Goal: Information Seeking & Learning: Learn about a topic

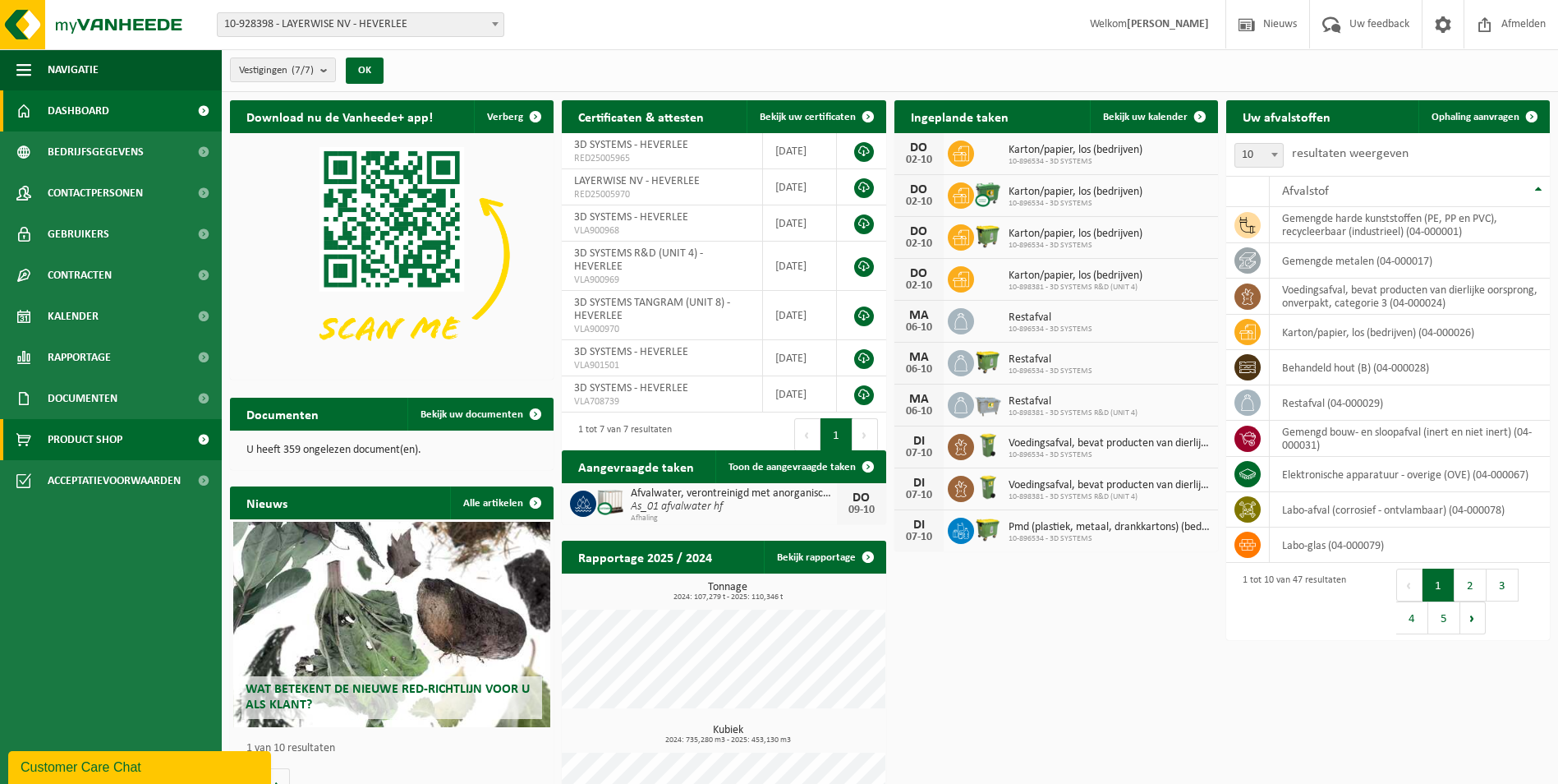
click at [58, 430] on span "Product Shop" at bounding box center [85, 439] width 75 height 41
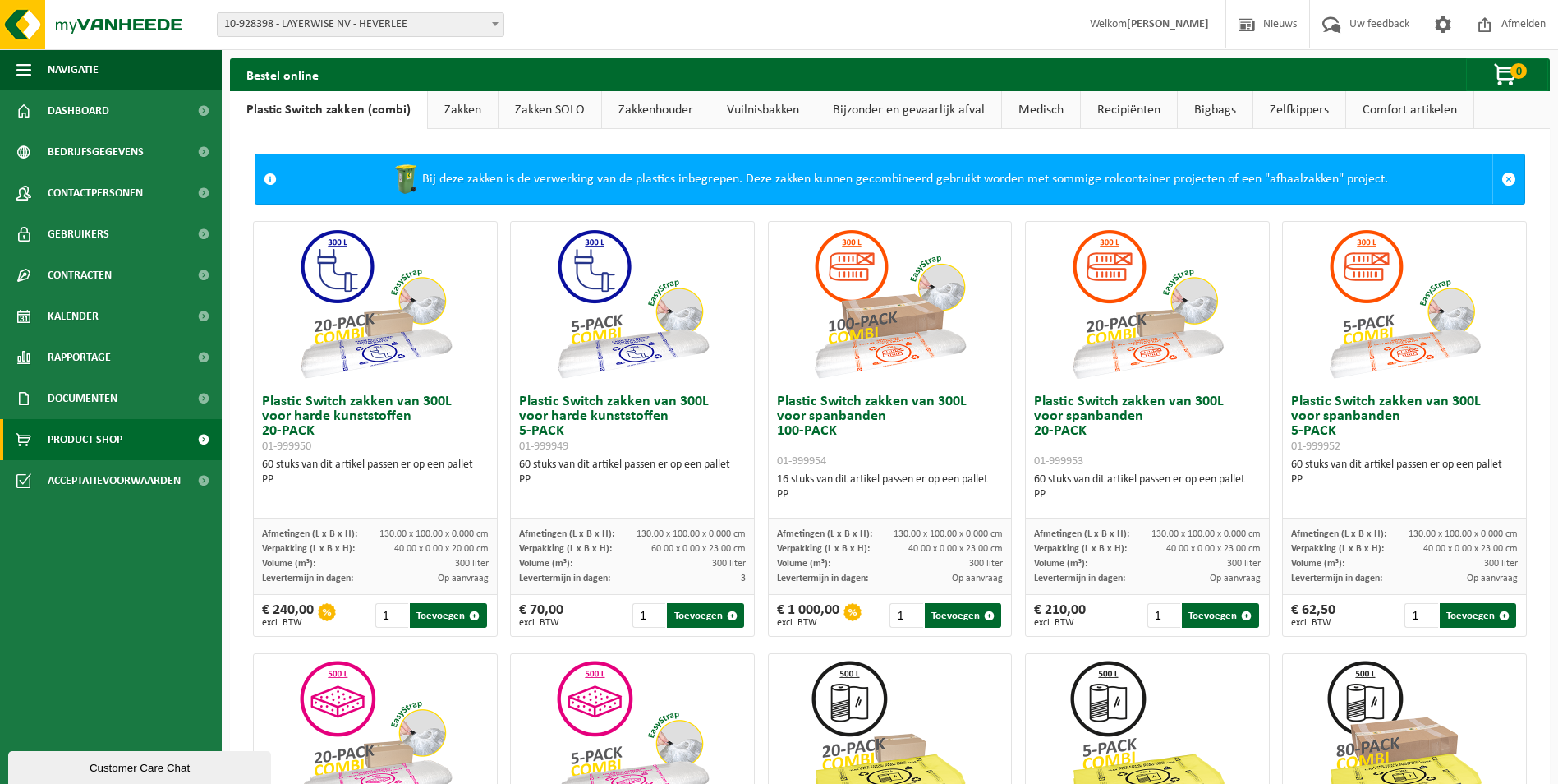
click at [1122, 110] on link "Recipiënten" at bounding box center [1129, 110] width 96 height 38
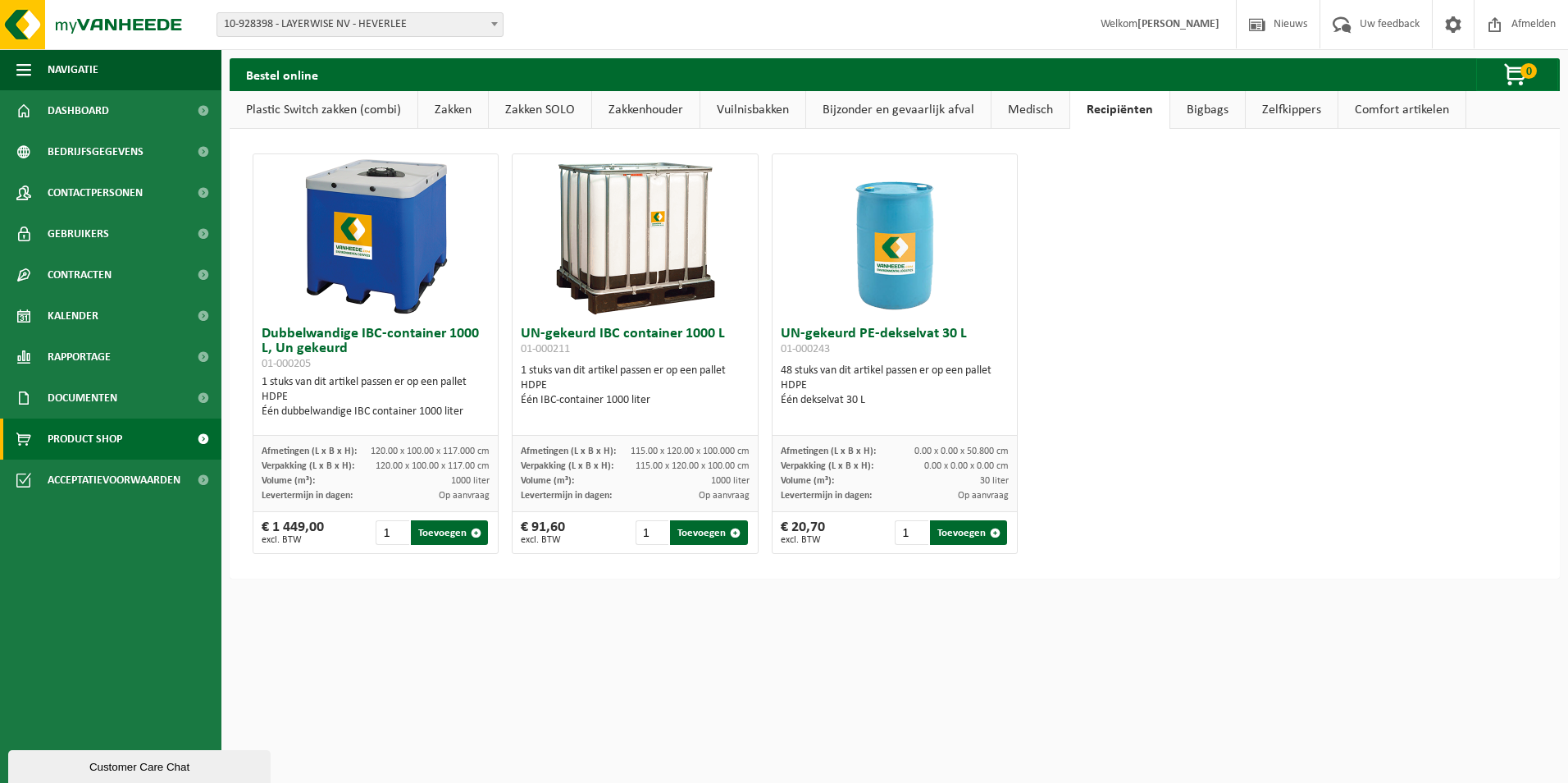
click at [1035, 113] on link "Medisch" at bounding box center [1030, 110] width 78 height 38
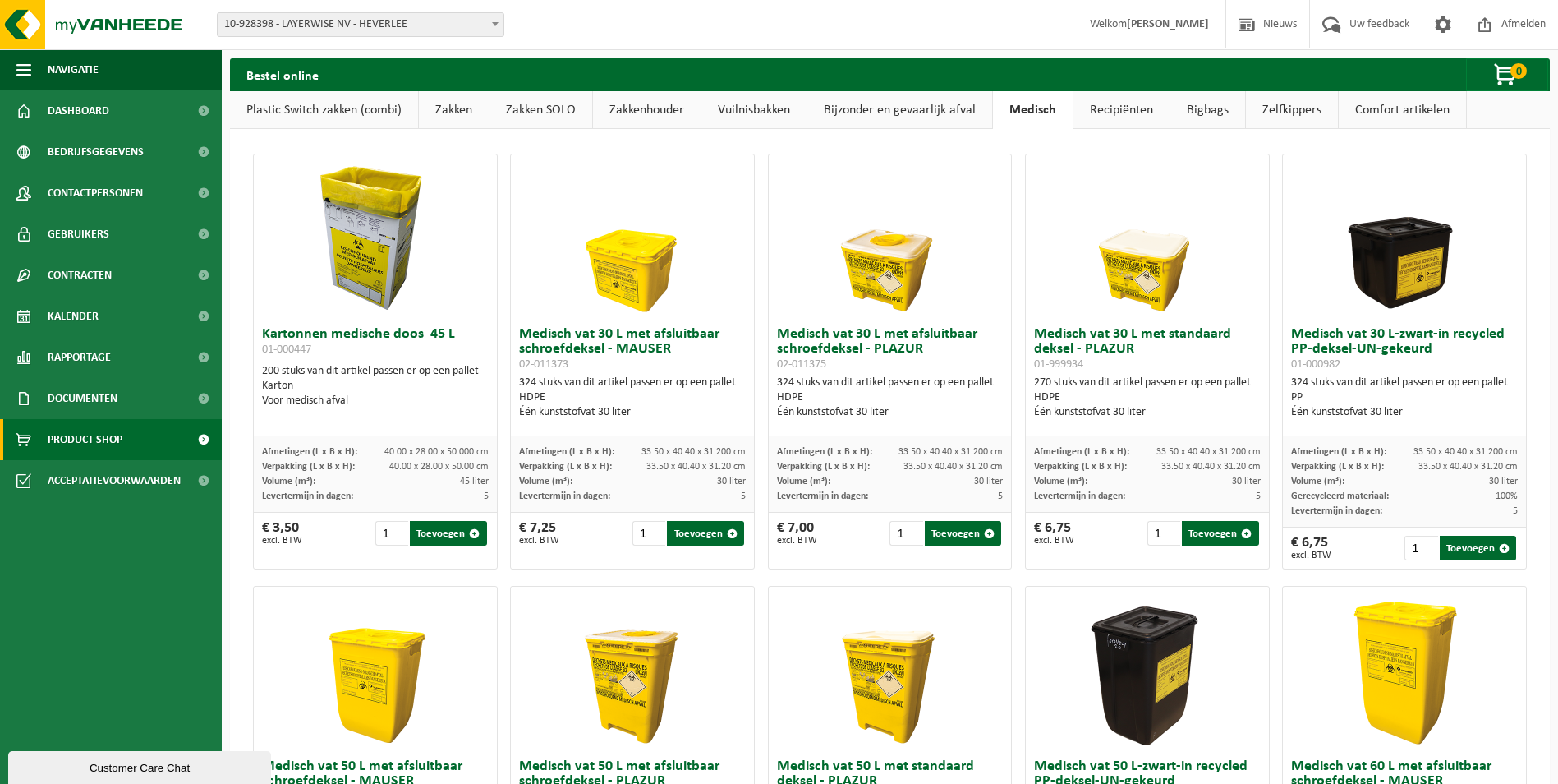
click at [932, 116] on link "Bijzonder en gevaarlijk afval" at bounding box center [900, 110] width 184 height 38
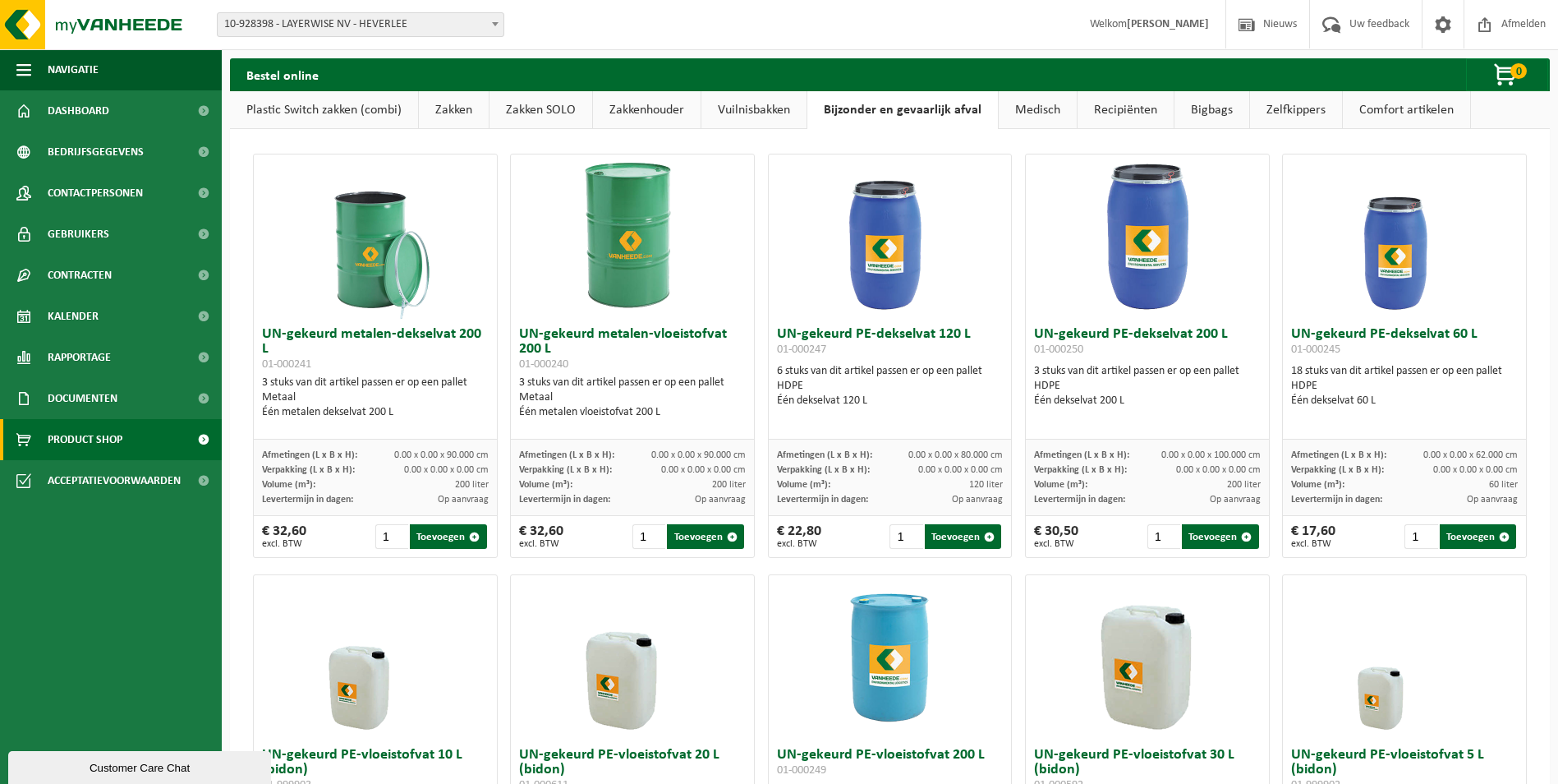
click at [728, 106] on link "Vuilnisbakken" at bounding box center [754, 110] width 105 height 38
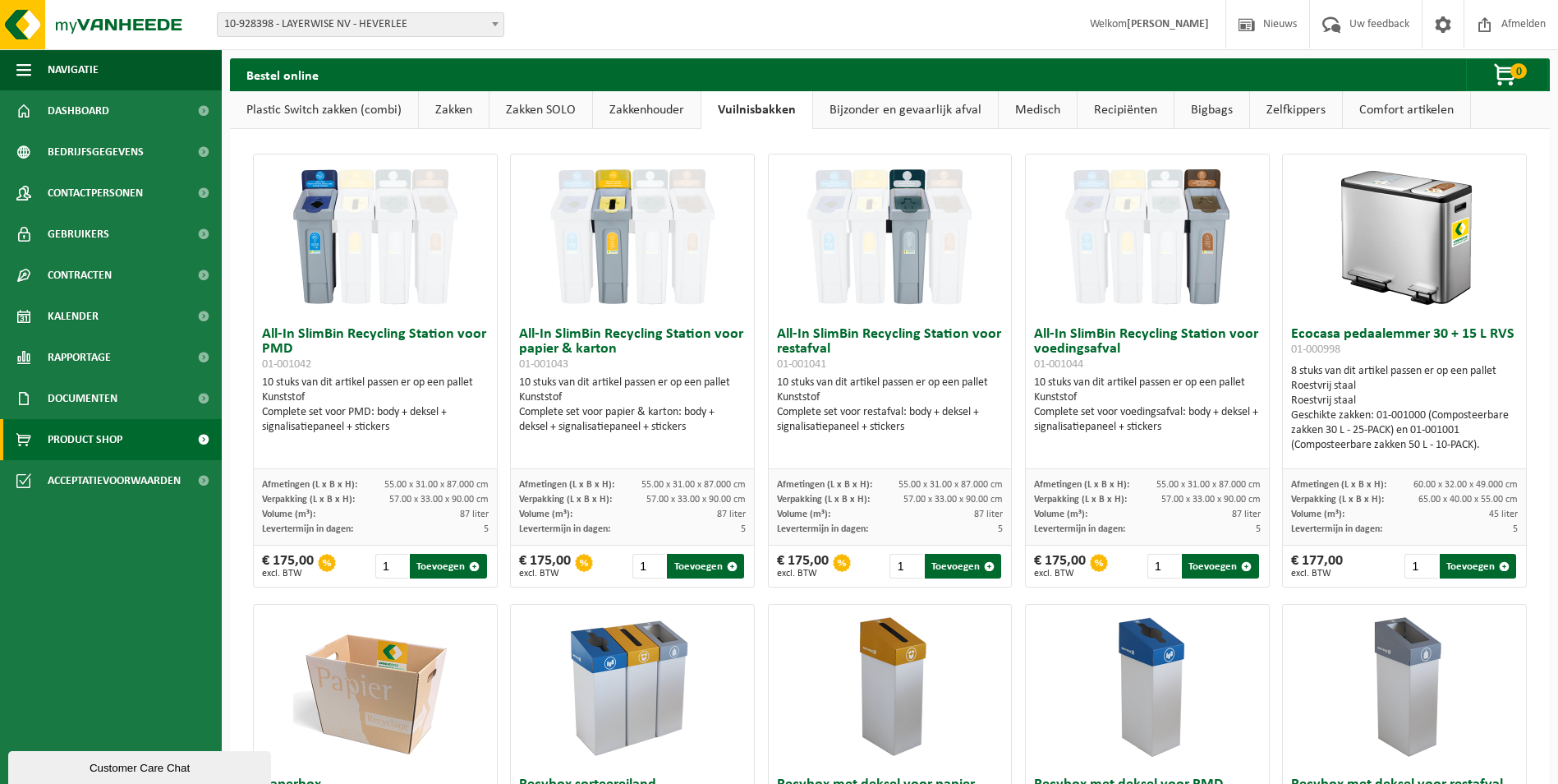
click at [1404, 111] on link "Comfort artikelen" at bounding box center [1407, 110] width 127 height 38
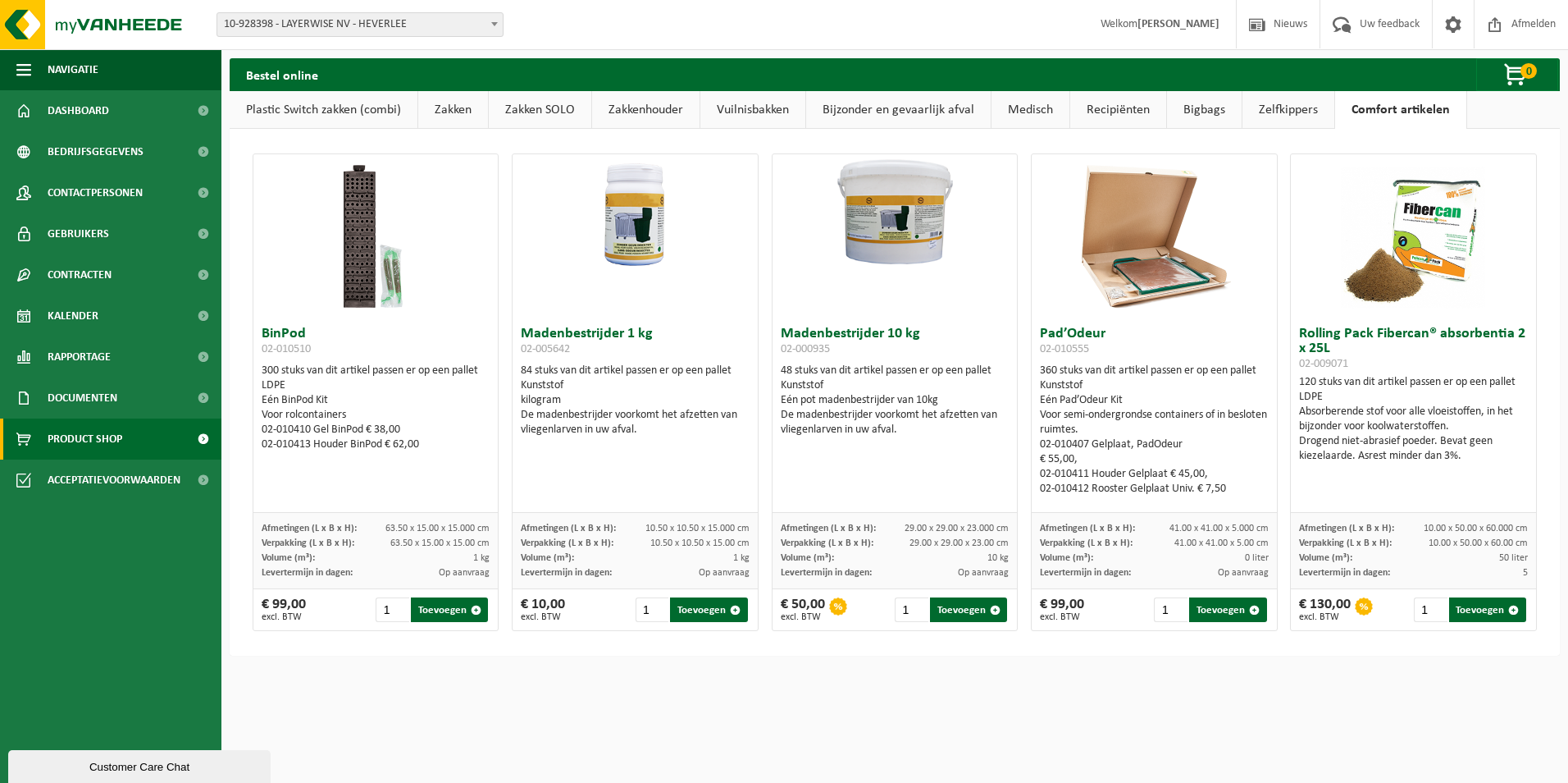
click at [1298, 109] on link "Zelfkippers" at bounding box center [1288, 110] width 92 height 38
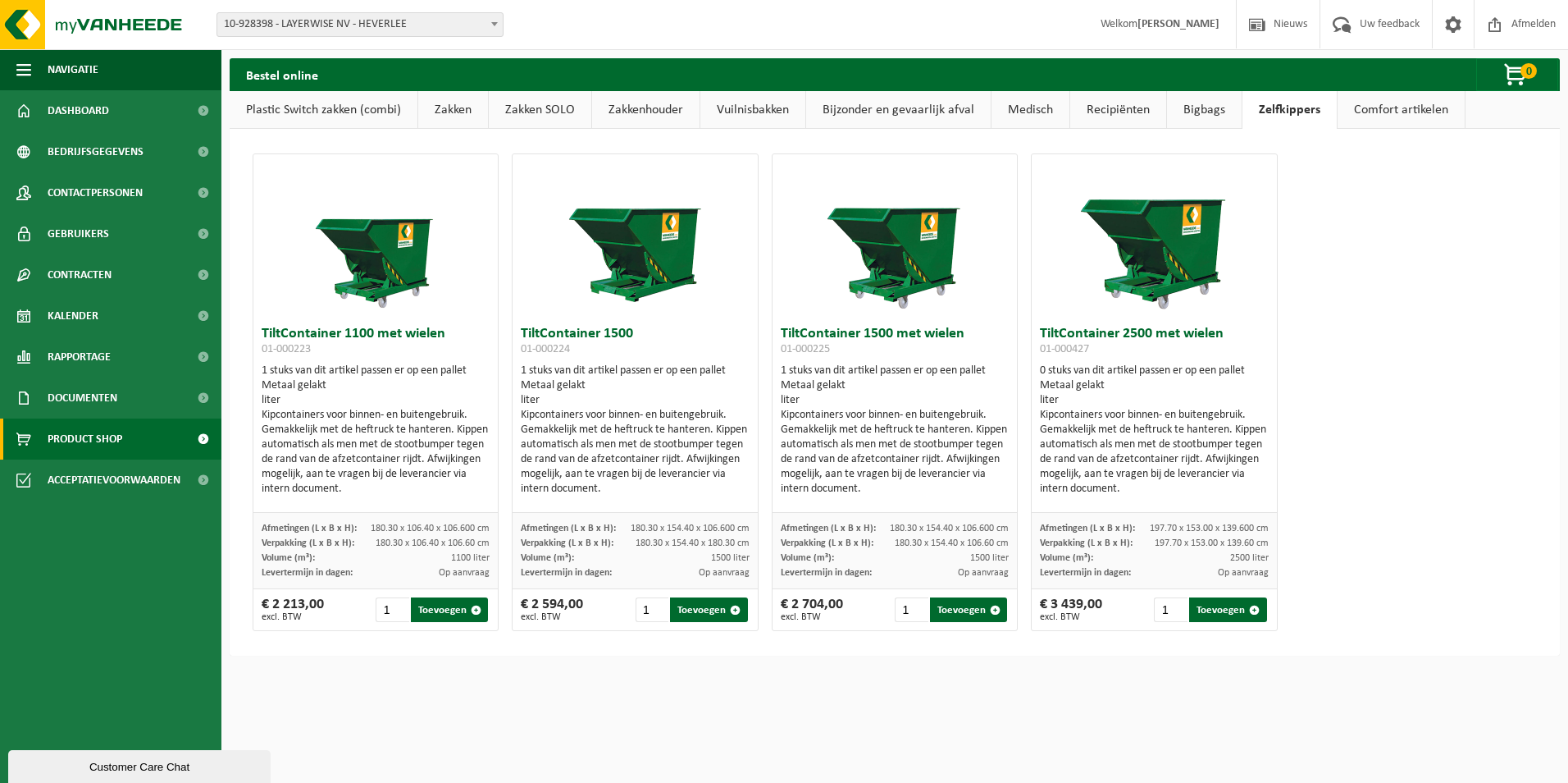
click at [1213, 107] on link "Bigbags" at bounding box center [1204, 110] width 75 height 38
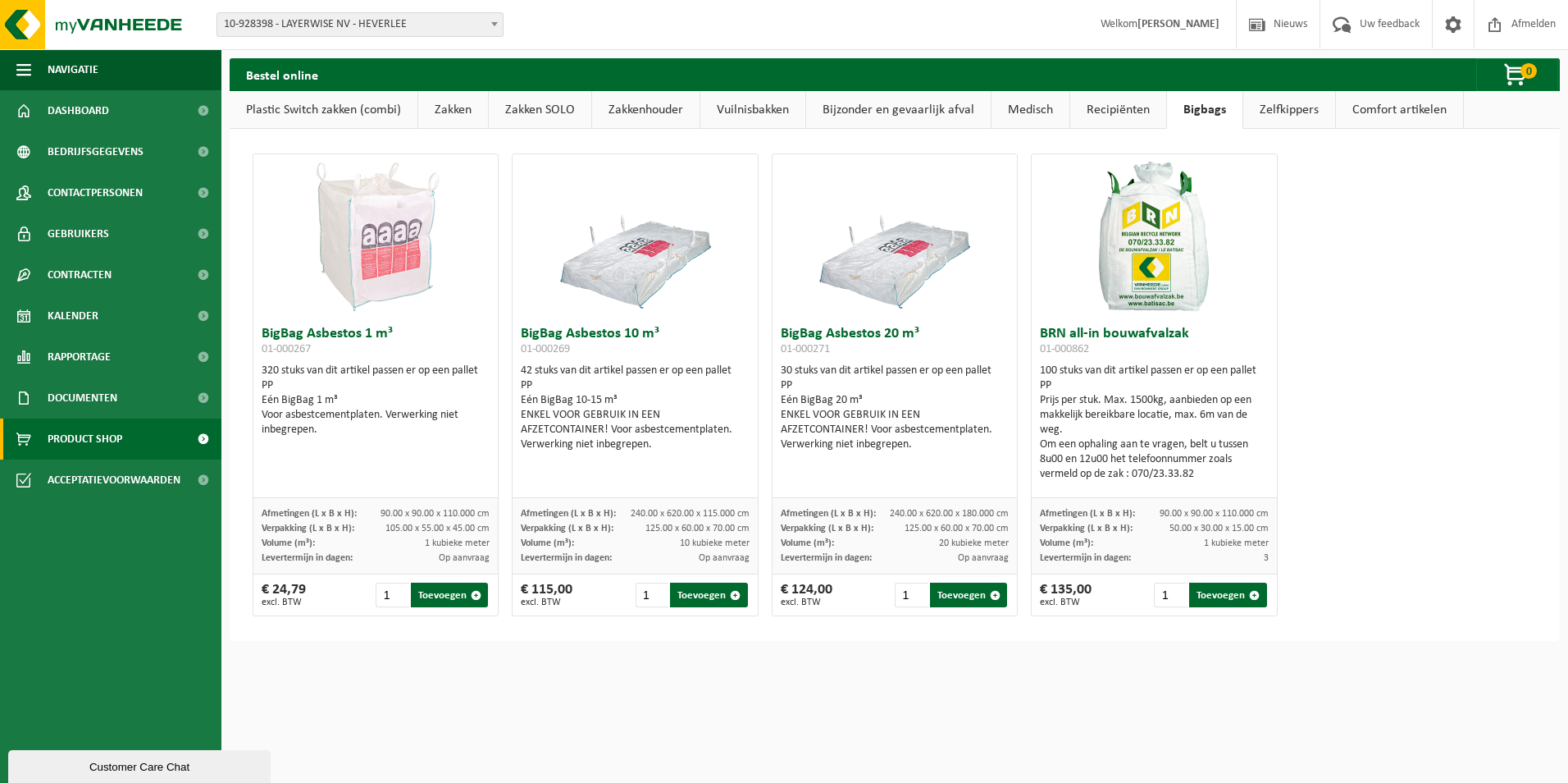
click at [1110, 109] on link "Recipiënten" at bounding box center [1118, 110] width 96 height 38
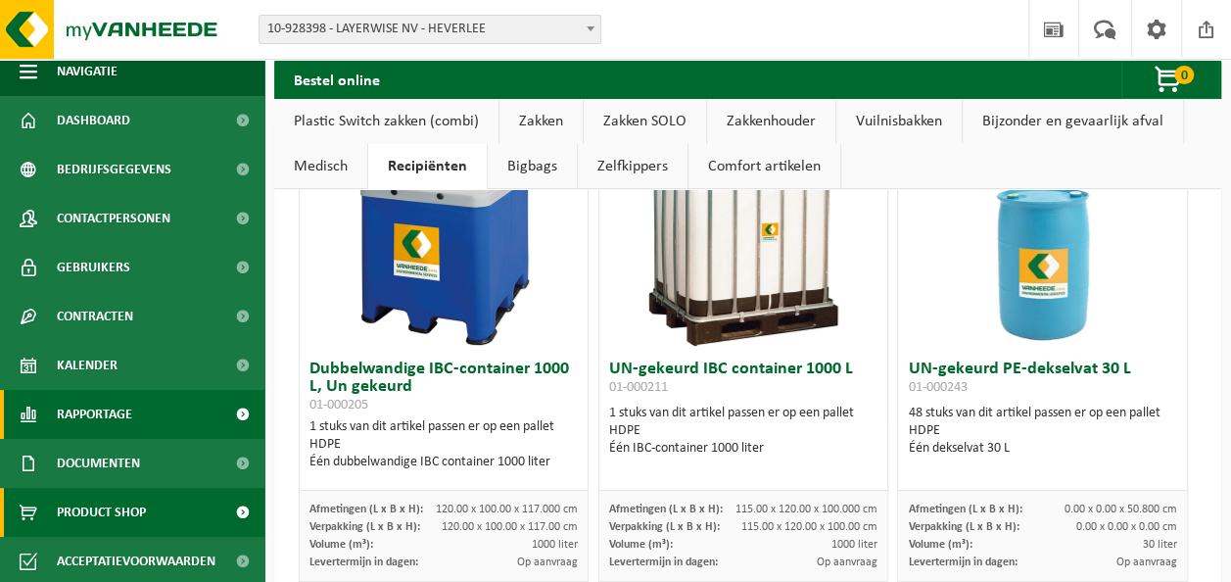
scroll to position [16, 0]
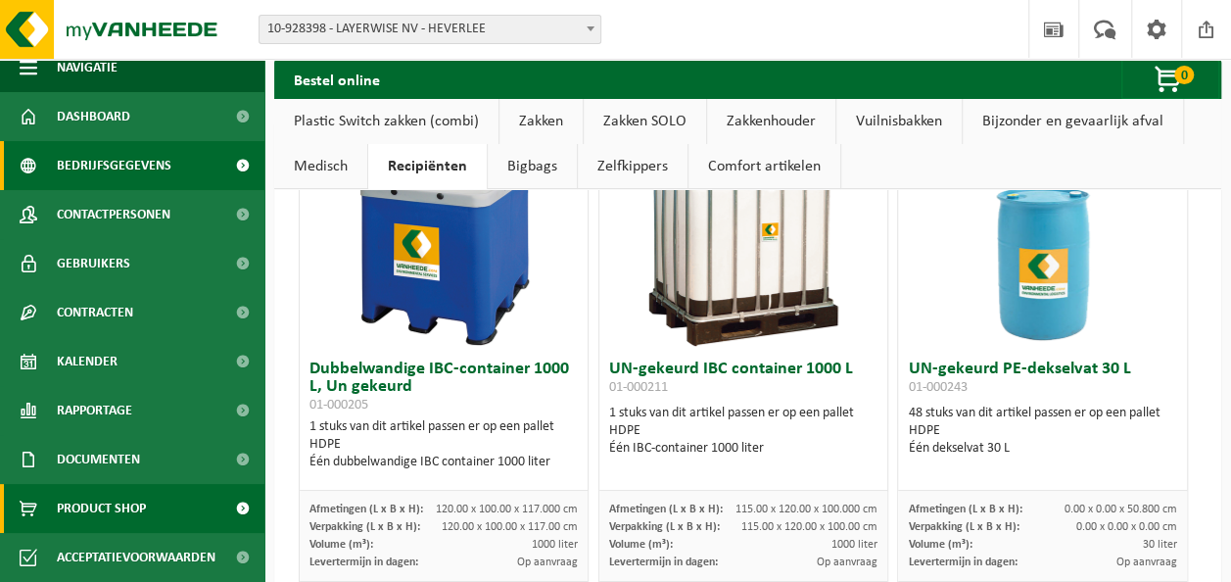
click at [116, 166] on span "Bedrijfsgegevens" at bounding box center [114, 165] width 115 height 49
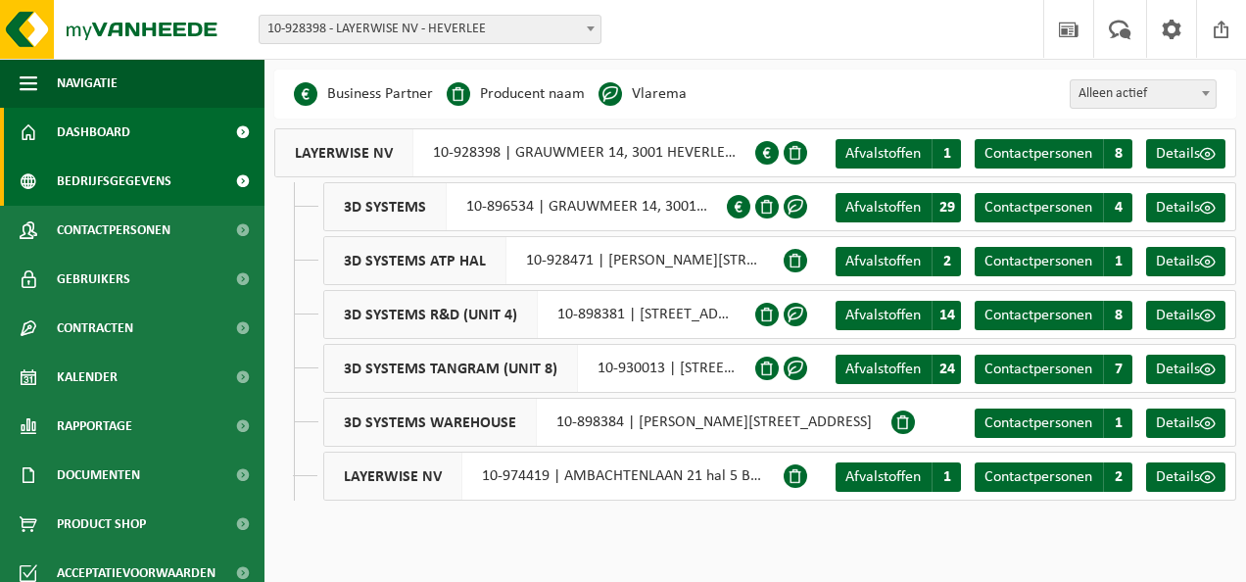
click at [114, 141] on span "Dashboard" at bounding box center [93, 132] width 73 height 49
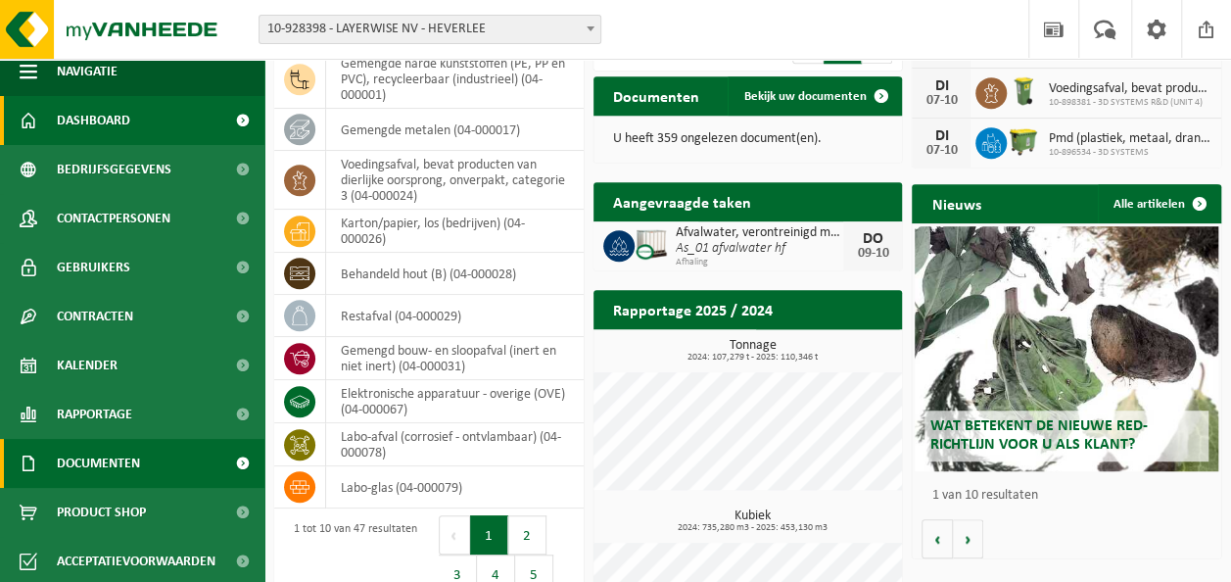
scroll to position [16, 0]
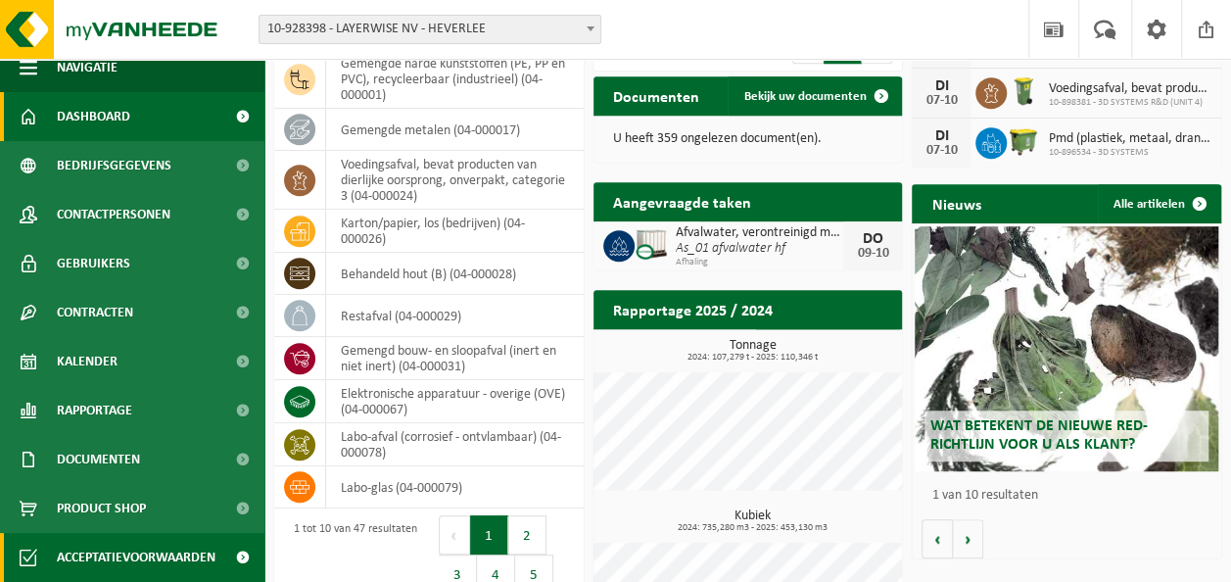
click at [101, 551] on span "Acceptatievoorwaarden" at bounding box center [136, 557] width 159 height 49
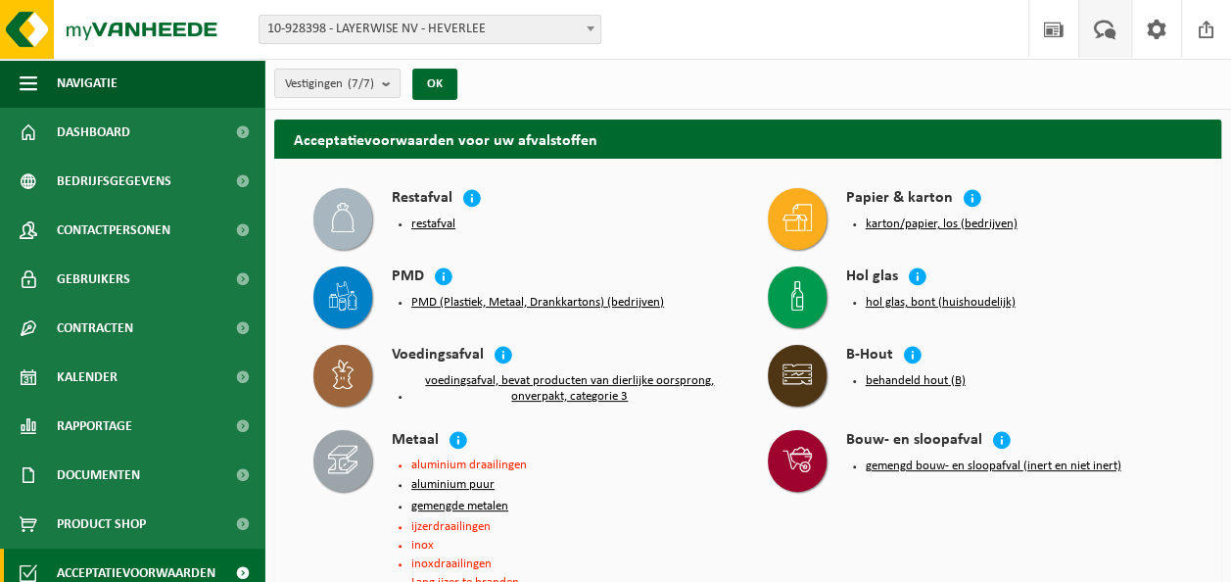
click at [1112, 25] on span at bounding box center [1105, 29] width 32 height 58
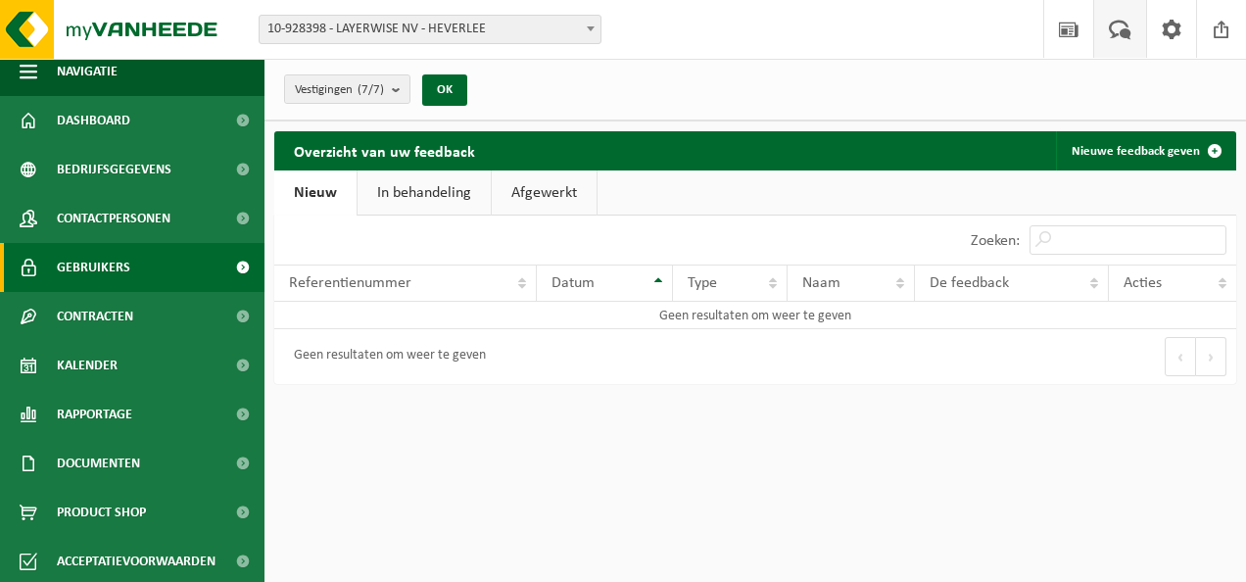
scroll to position [16, 0]
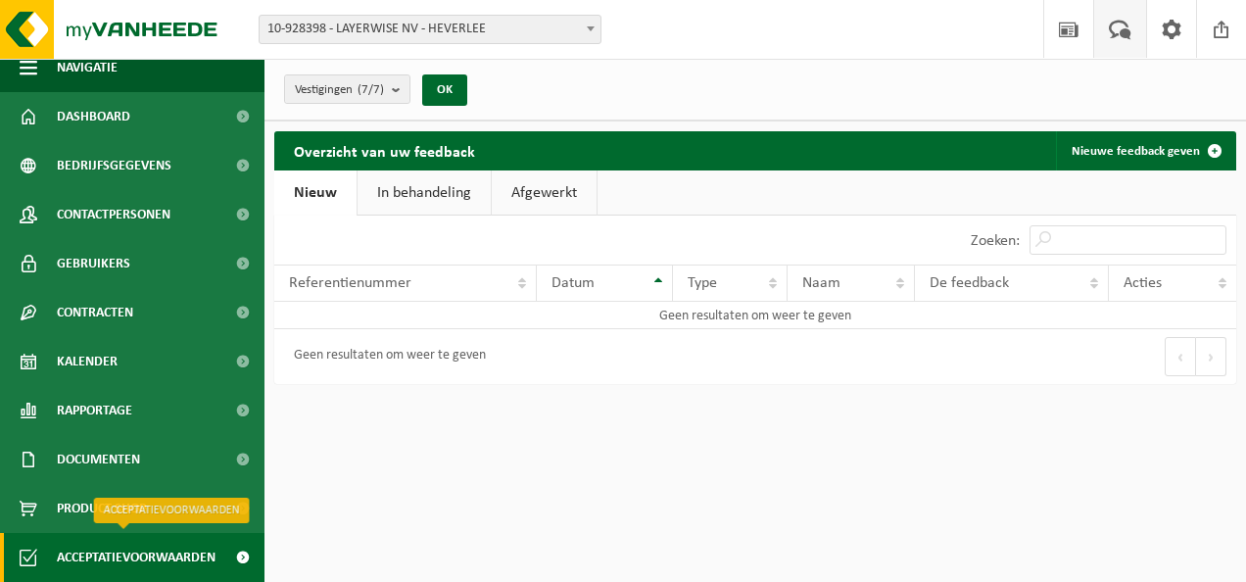
click at [159, 549] on span "Acceptatievoorwaarden" at bounding box center [136, 557] width 159 height 49
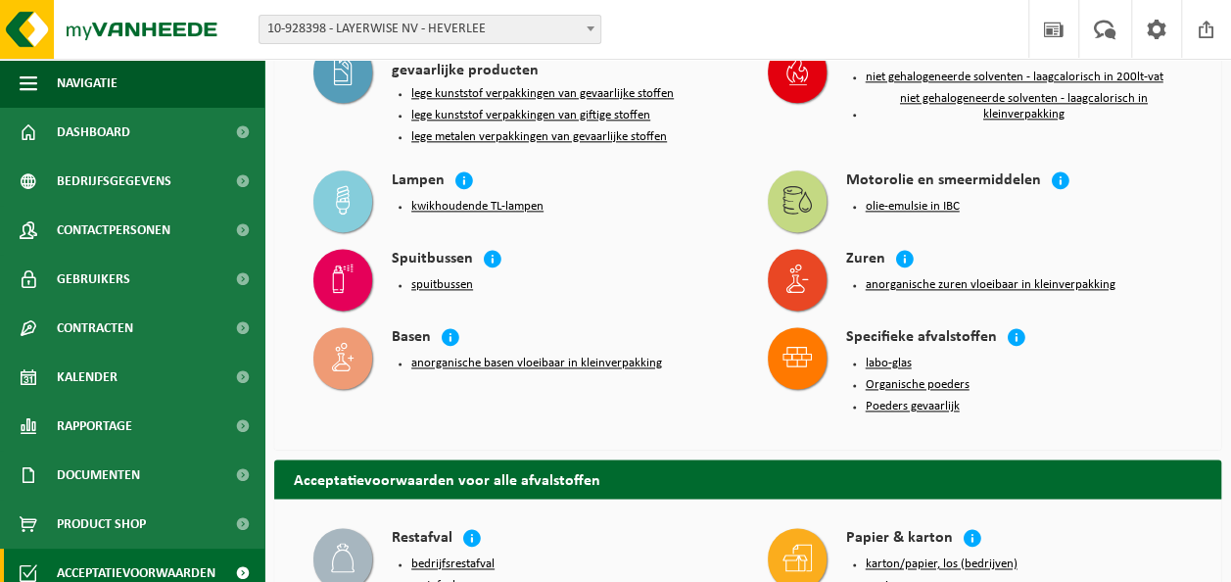
scroll to position [1078, 0]
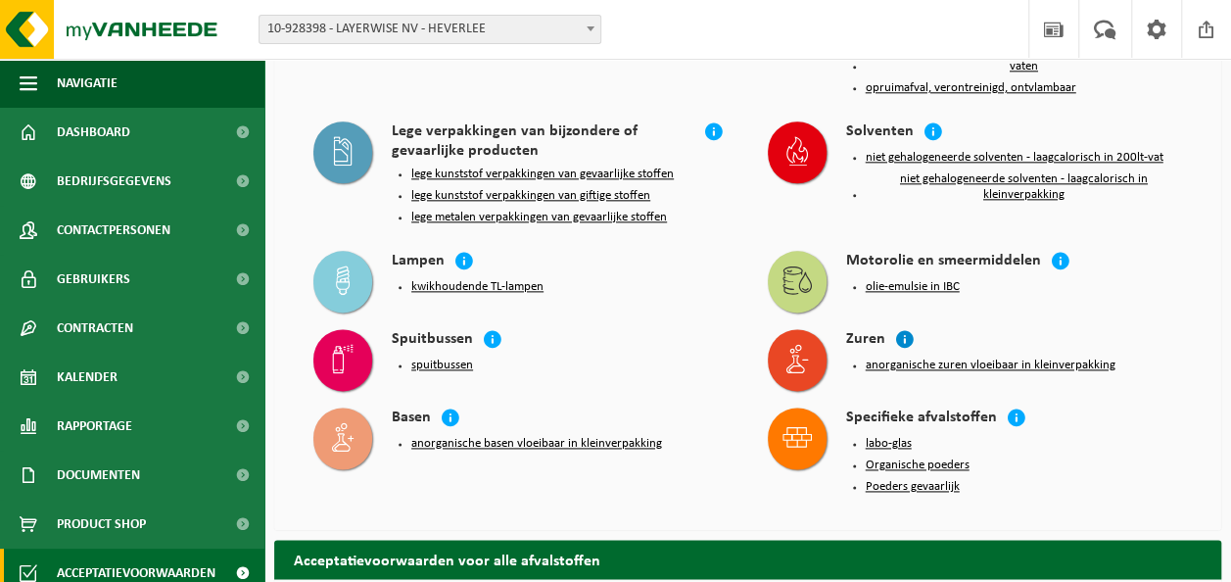
click at [903, 331] on icon at bounding box center [905, 339] width 20 height 20
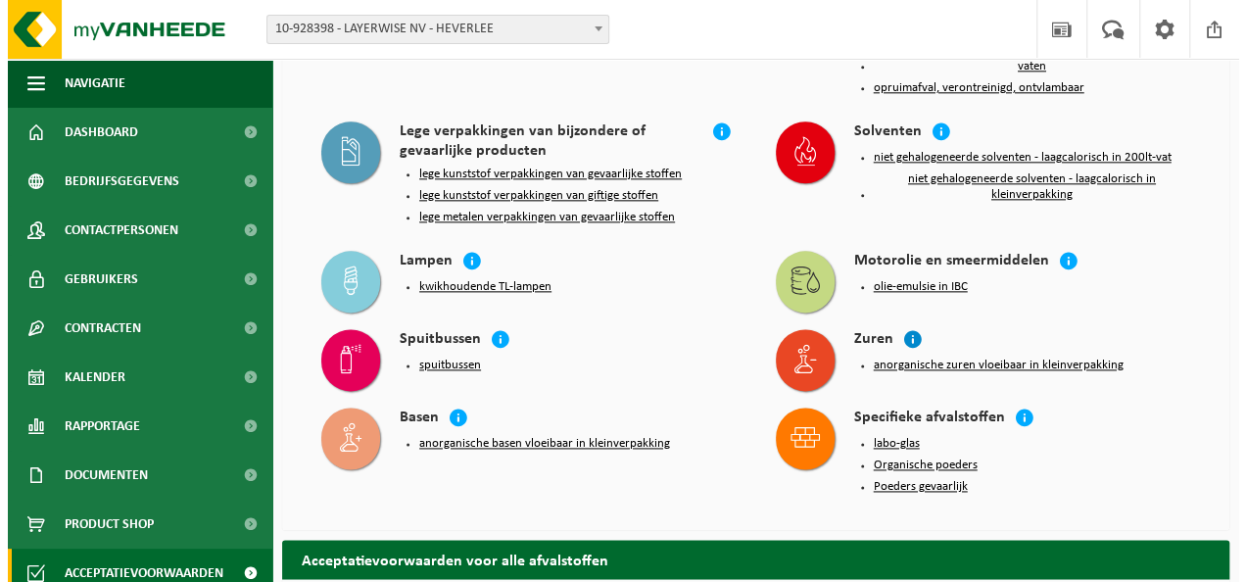
scroll to position [1062, 0]
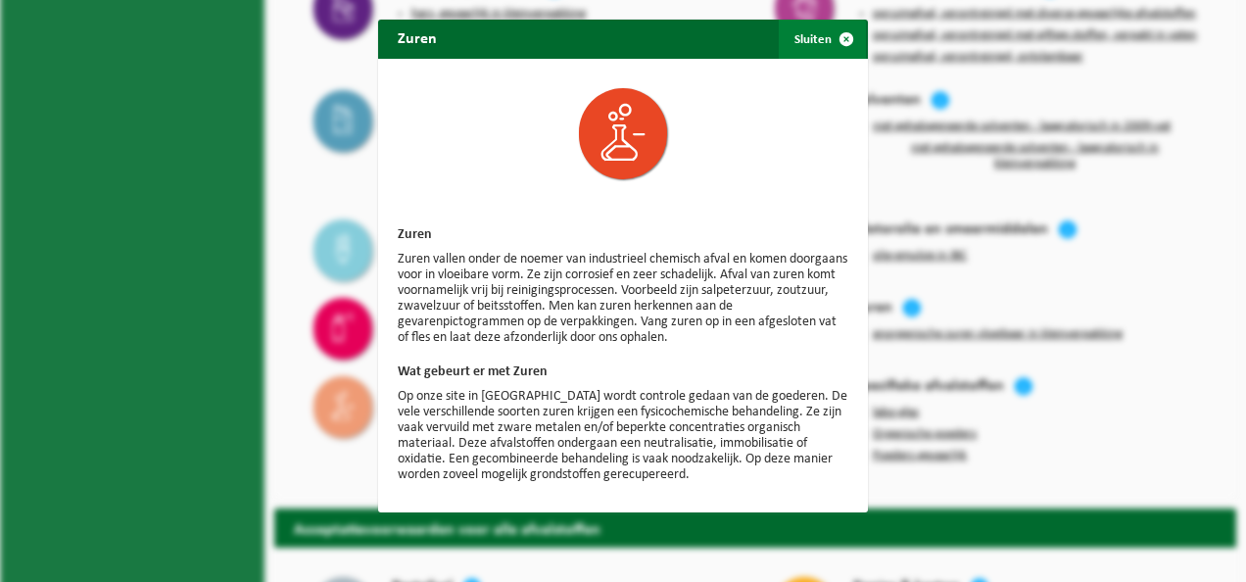
click at [846, 38] on span "button" at bounding box center [846, 39] width 39 height 39
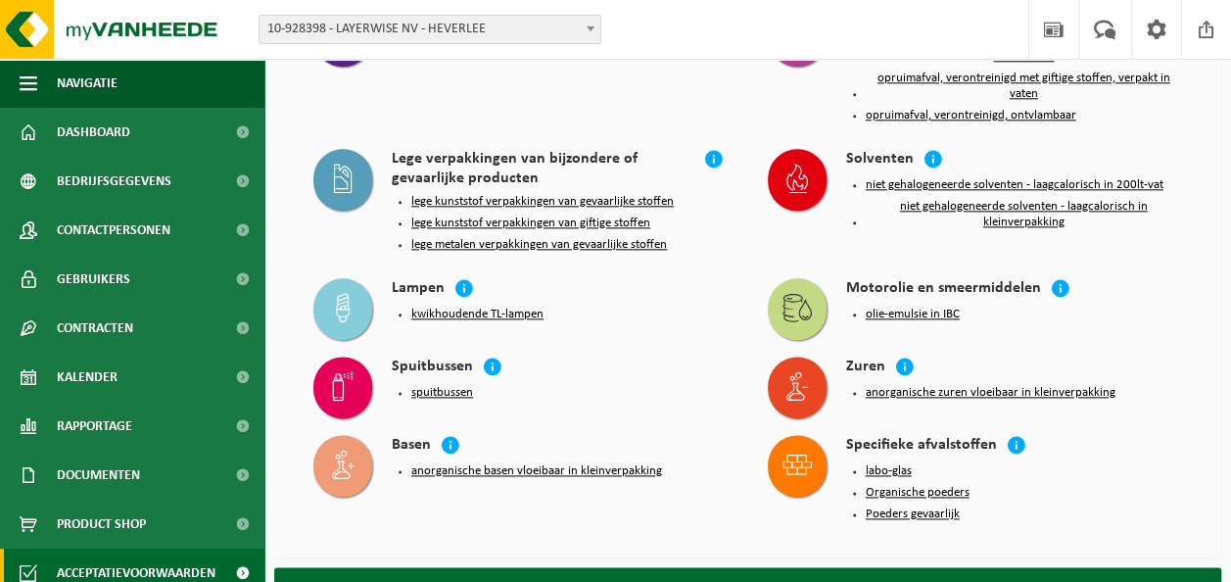
scroll to position [1078, 0]
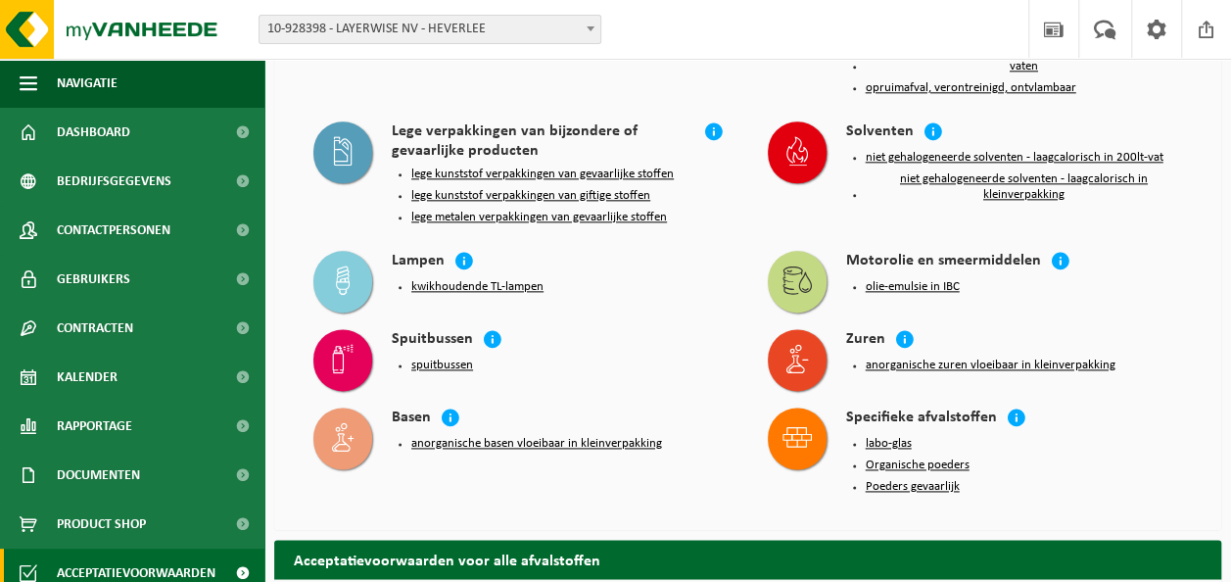
click at [900, 359] on button "anorganische zuren vloeibaar in kleinverpakking" at bounding box center [991, 366] width 250 height 16
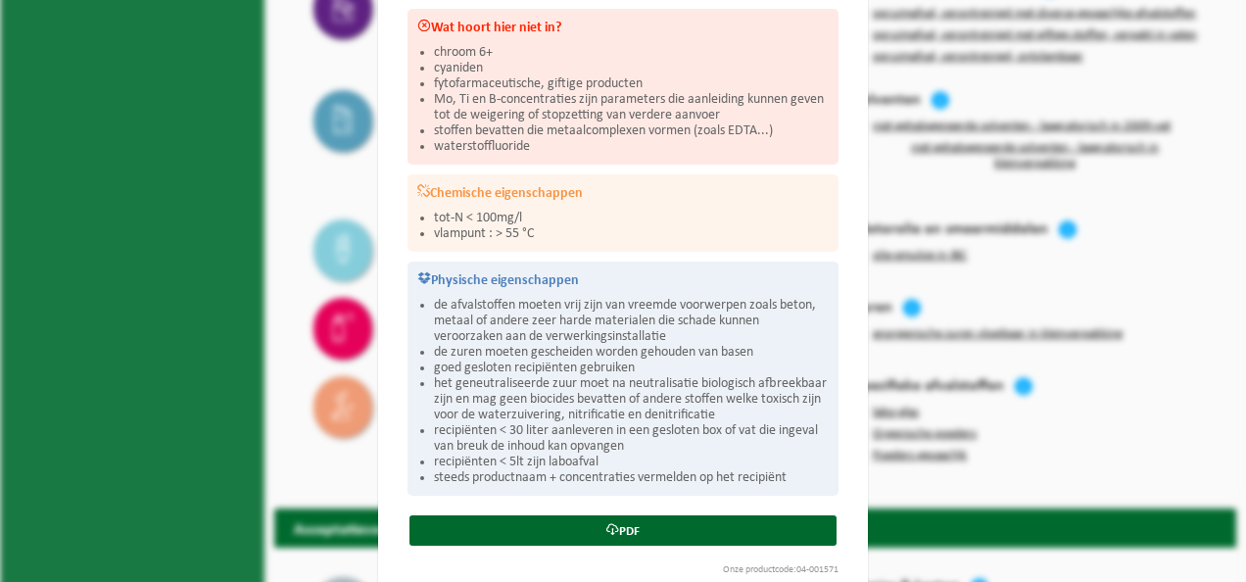
scroll to position [349, 0]
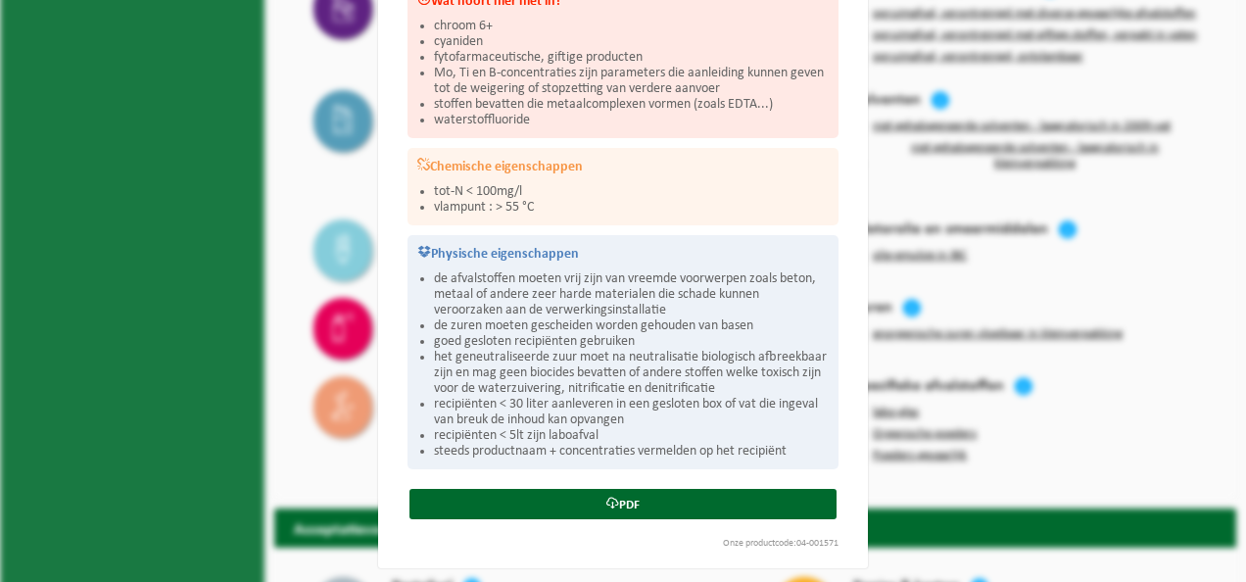
click at [976, 468] on div "Anorganische zuren vloeibaar in kleinverpakking Sluiten Acceptatievoorwaarden v…" at bounding box center [623, 291] width 1246 height 582
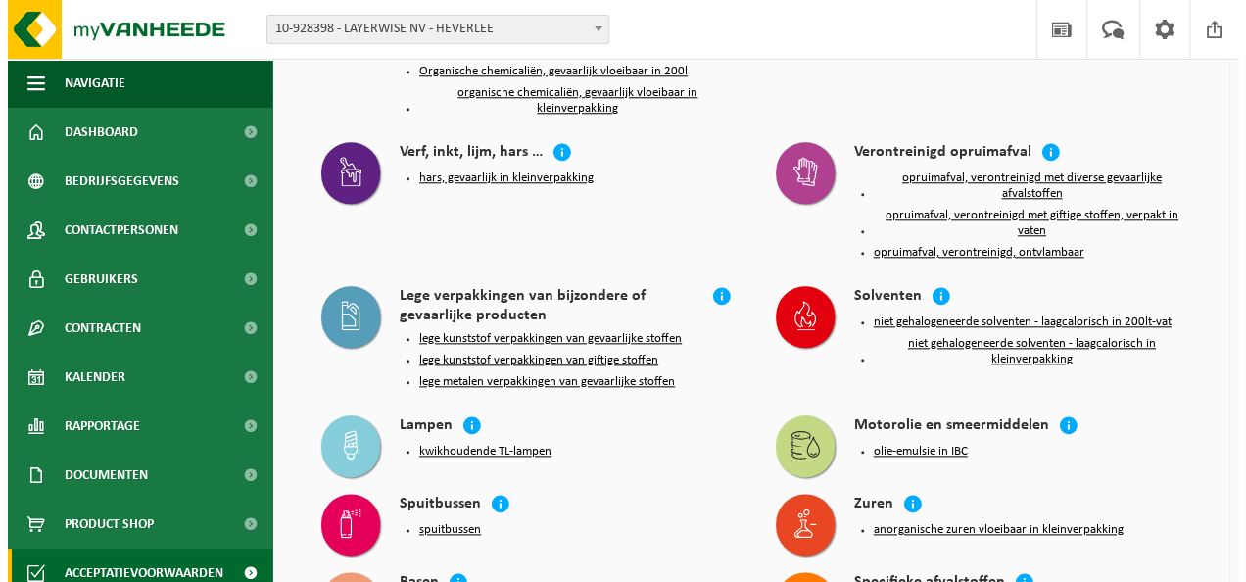
scroll to position [882, 0]
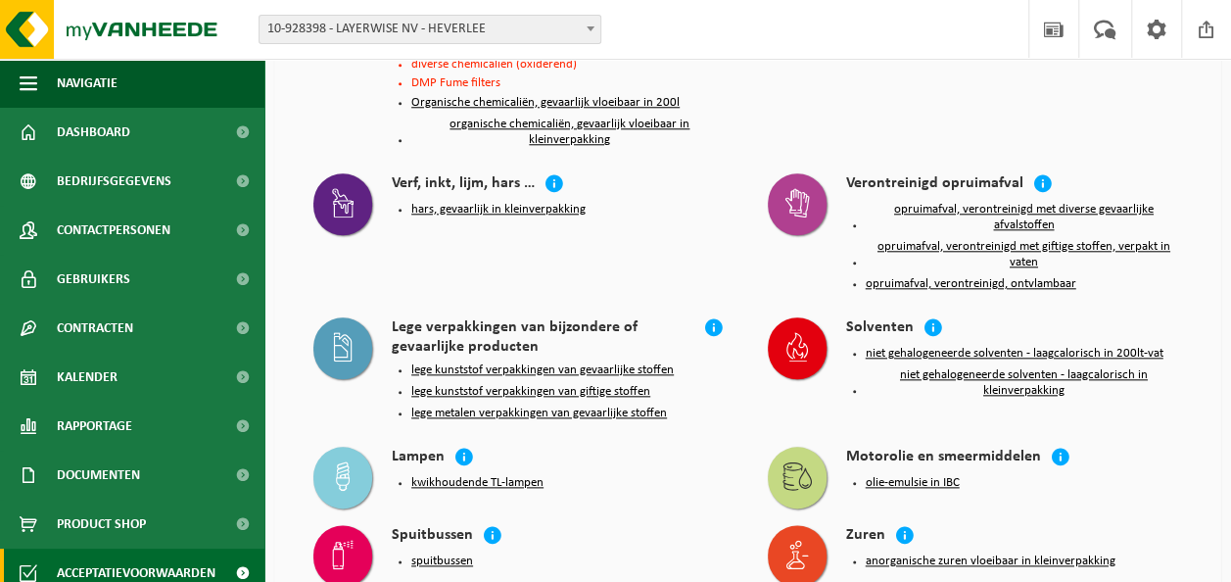
click at [894, 475] on button "olie-emulsie in IBC" at bounding box center [913, 483] width 94 height 16
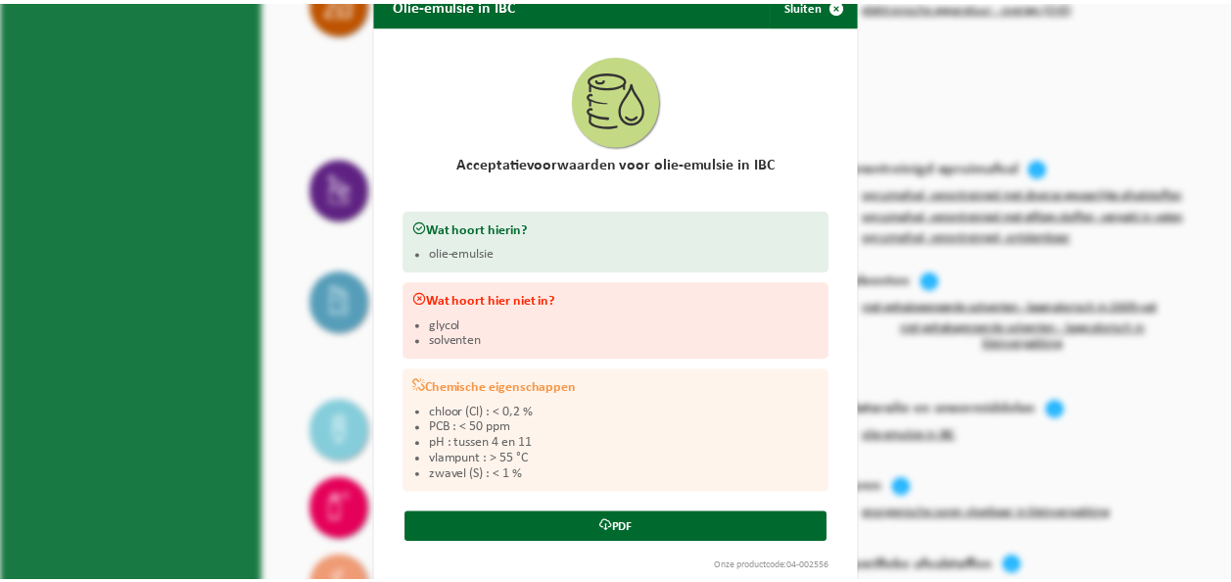
scroll to position [59, 0]
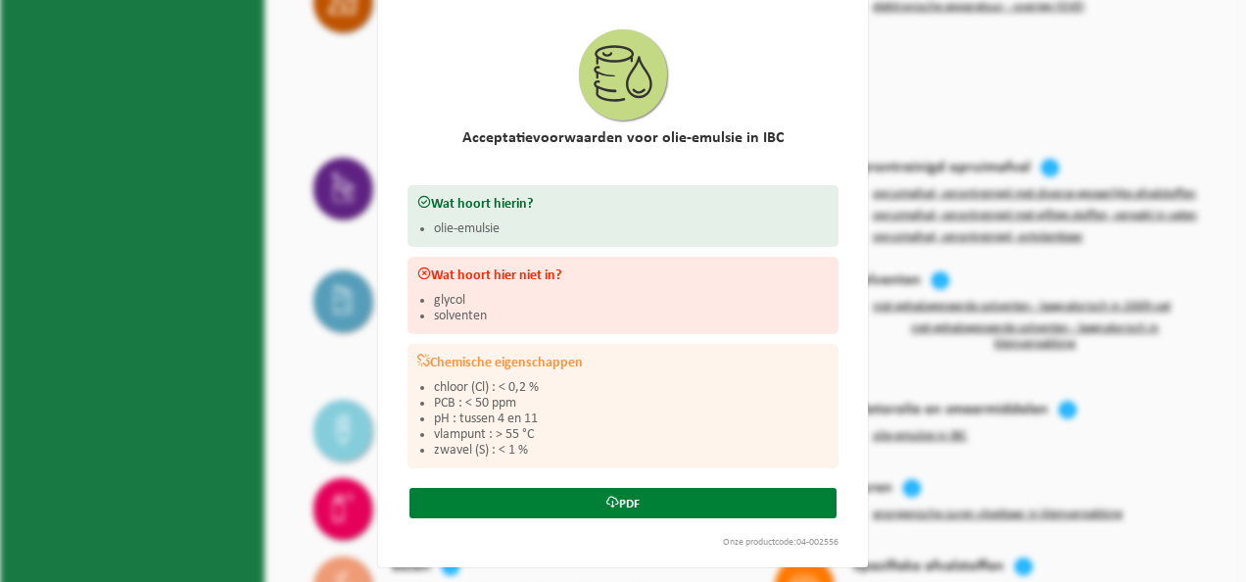
click at [731, 498] on link "PDF" at bounding box center [622, 503] width 427 height 30
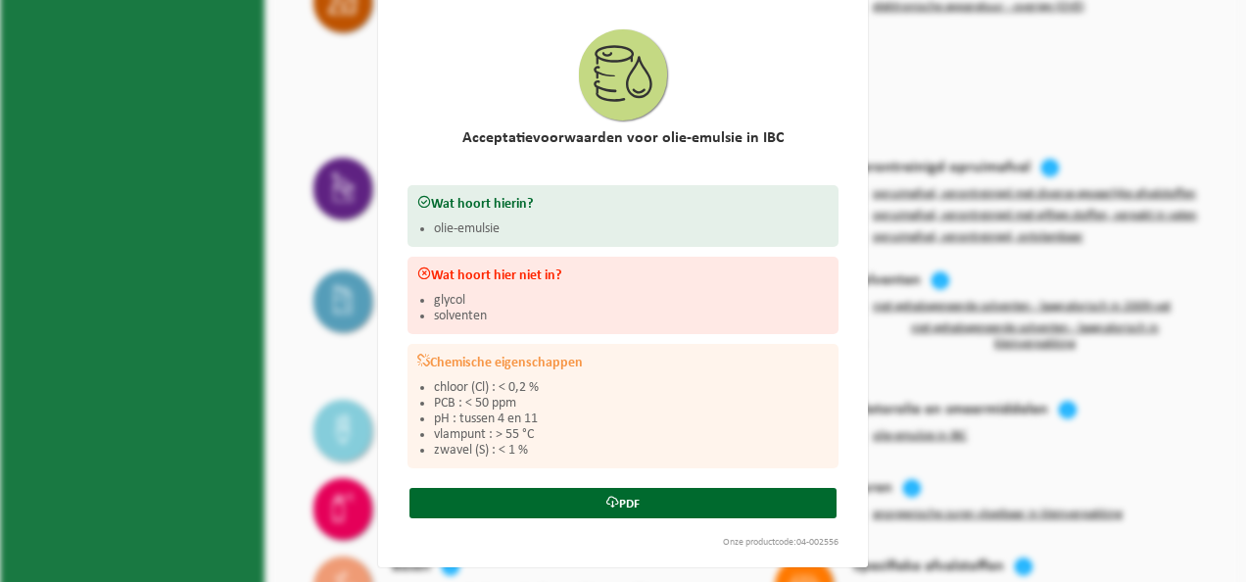
click at [919, 229] on div "Olie-emulsie in IBC Sluiten Acceptatievoorwaarden voor olie-emulsie in IBC Wat …" at bounding box center [623, 291] width 1246 height 582
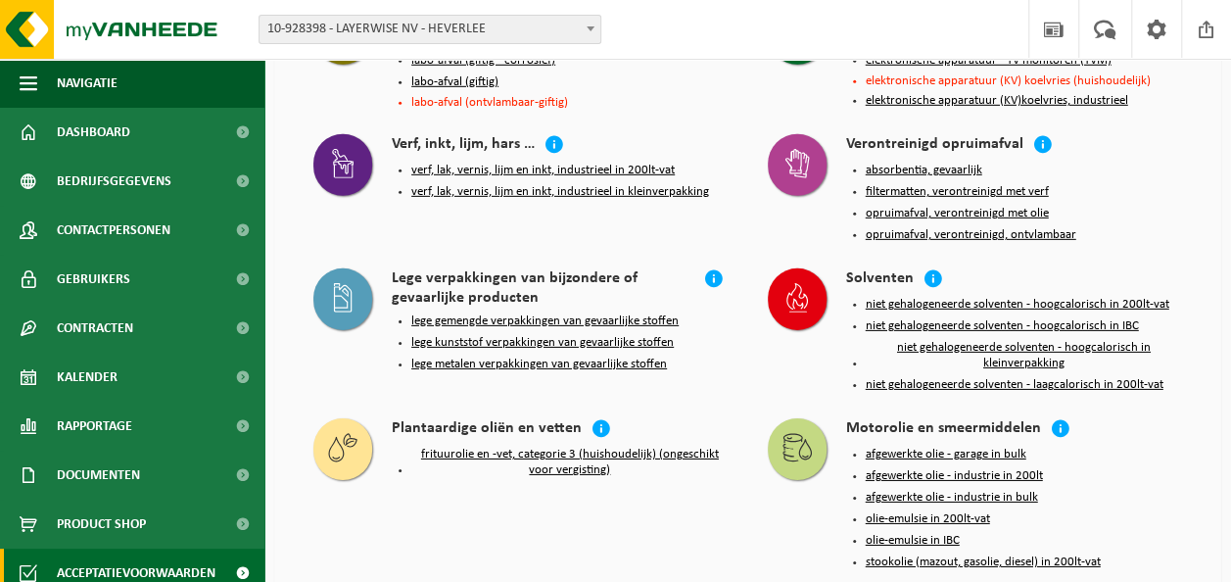
scroll to position [2939, 0]
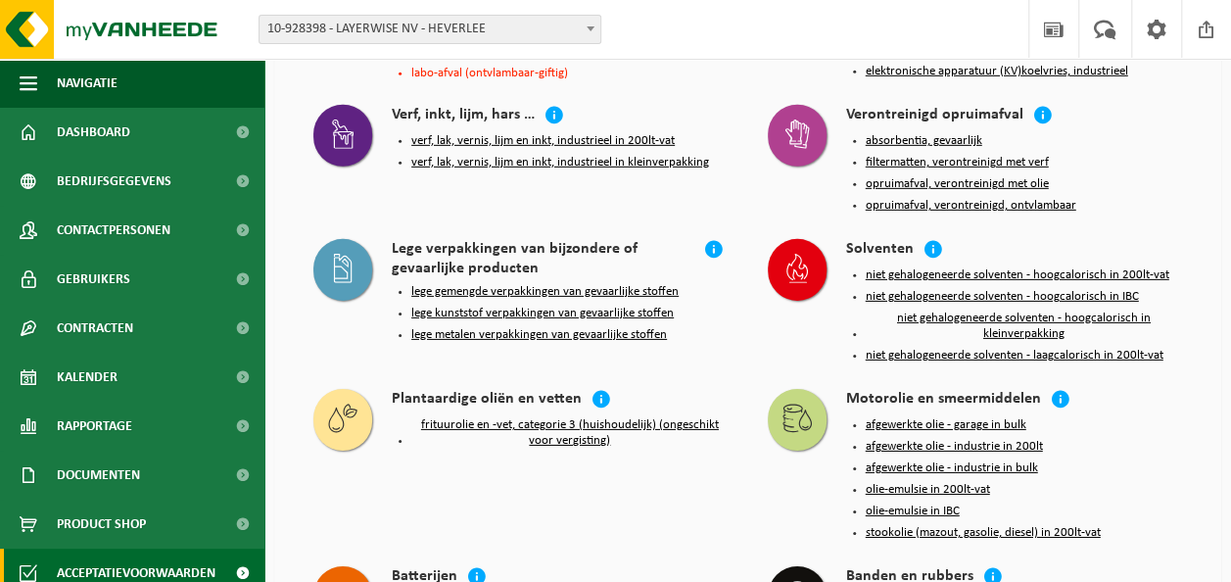
click at [947, 439] on button "afgewerkte olie - industrie in 200lt" at bounding box center [954, 447] width 177 height 16
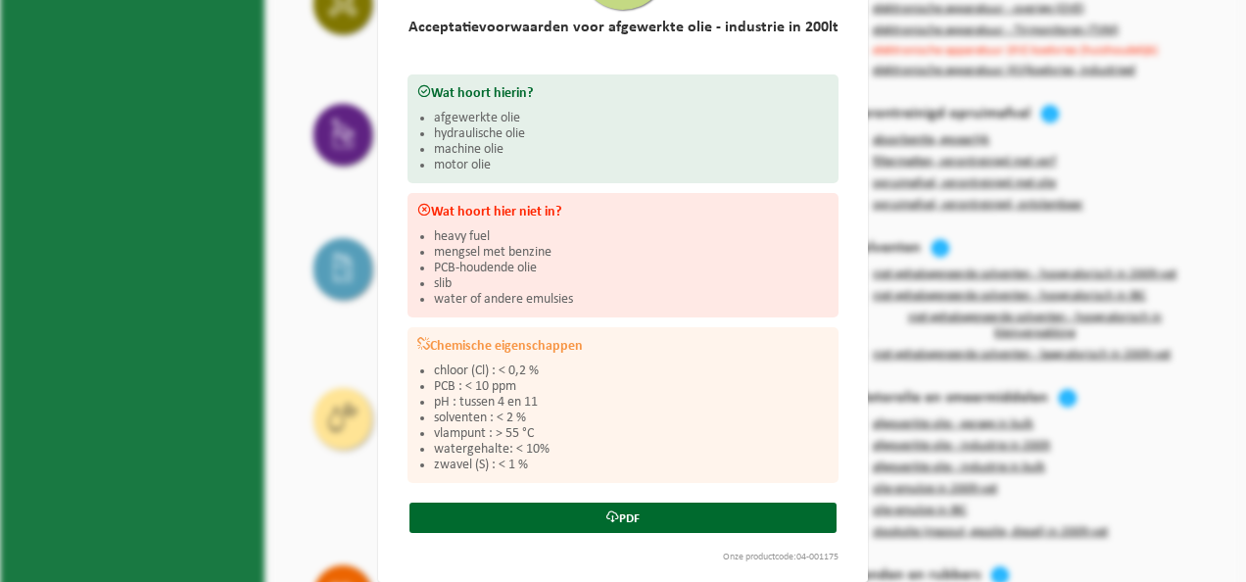
scroll to position [184, 0]
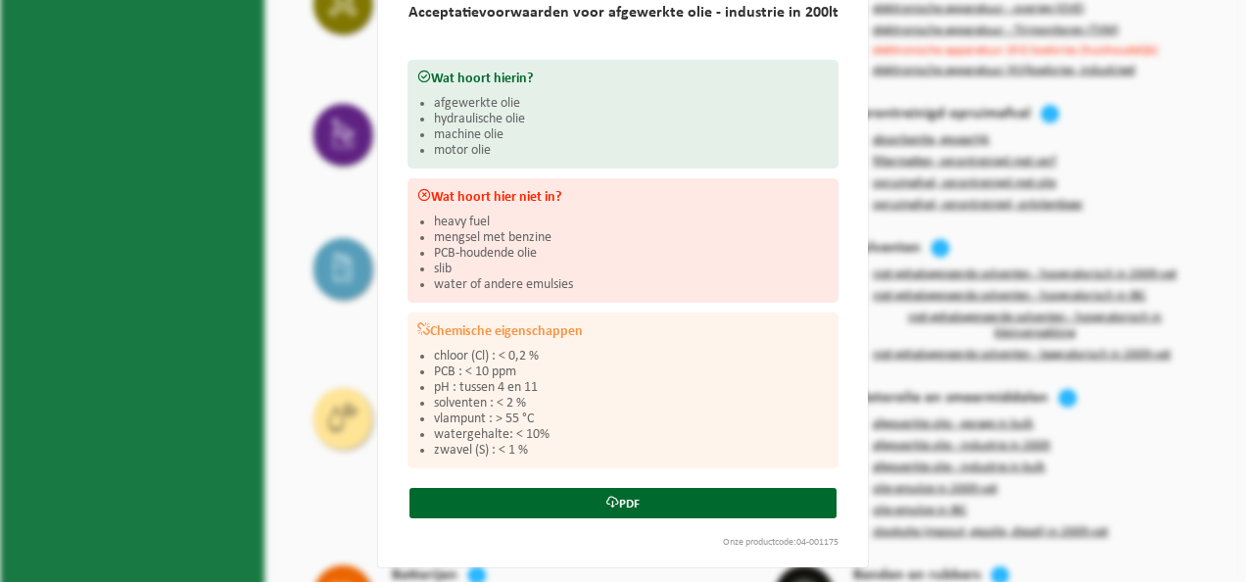
click at [216, 429] on div "Afgewerkte olie - industrie in 200lt Sluiten Acceptatievoorwaarden voor afgewer…" at bounding box center [623, 291] width 1246 height 582
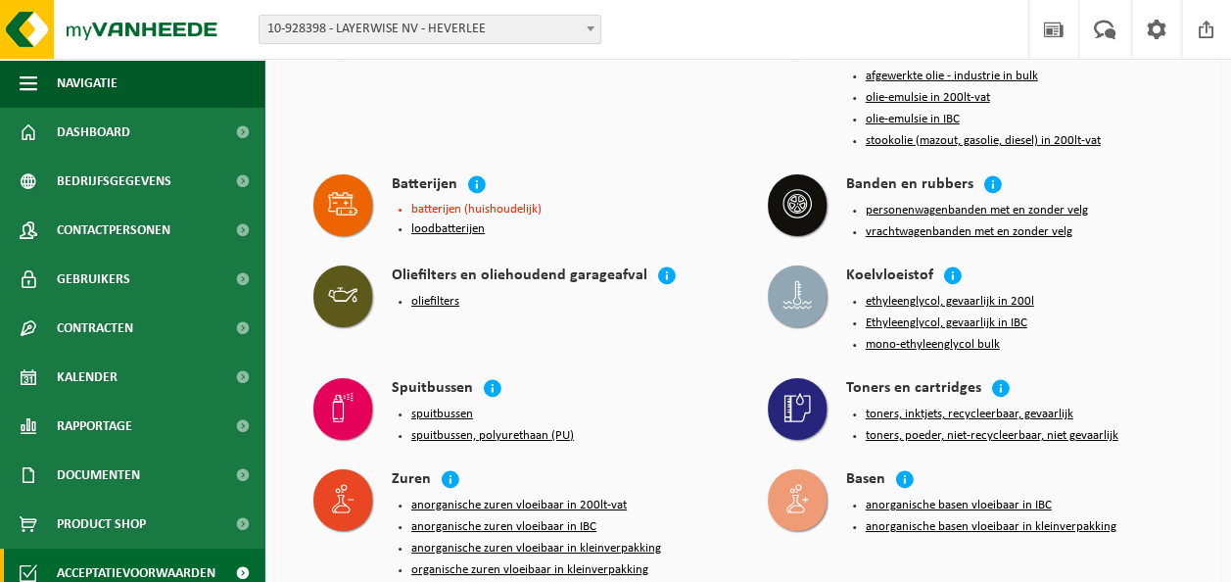
scroll to position [3425, 0]
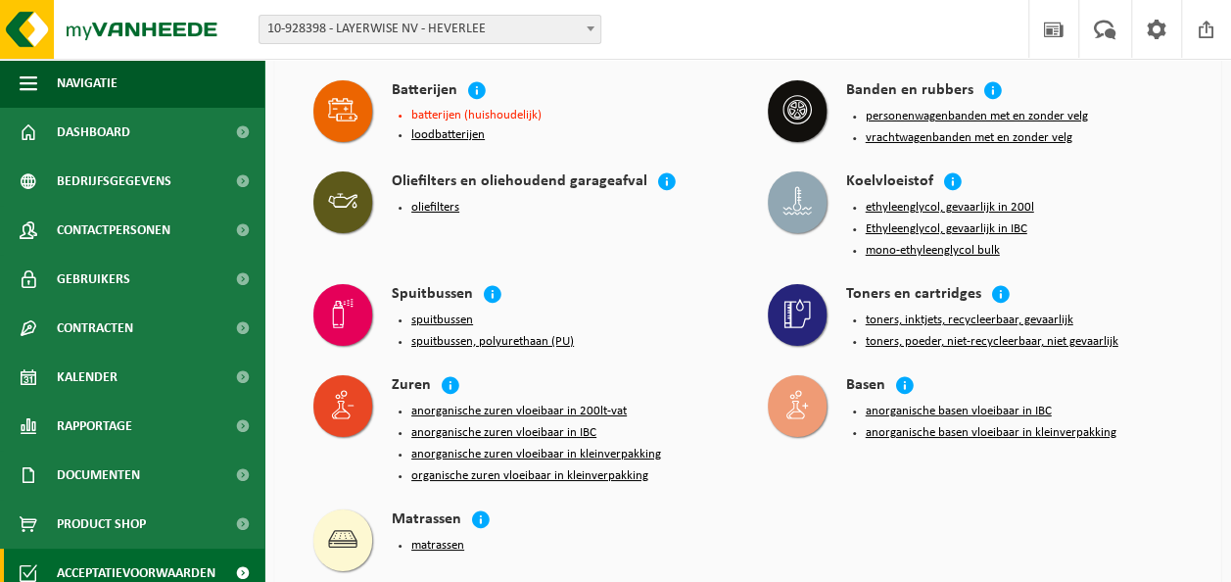
click at [511, 425] on button "anorganische zuren vloeibaar in IBC" at bounding box center [503, 433] width 185 height 16
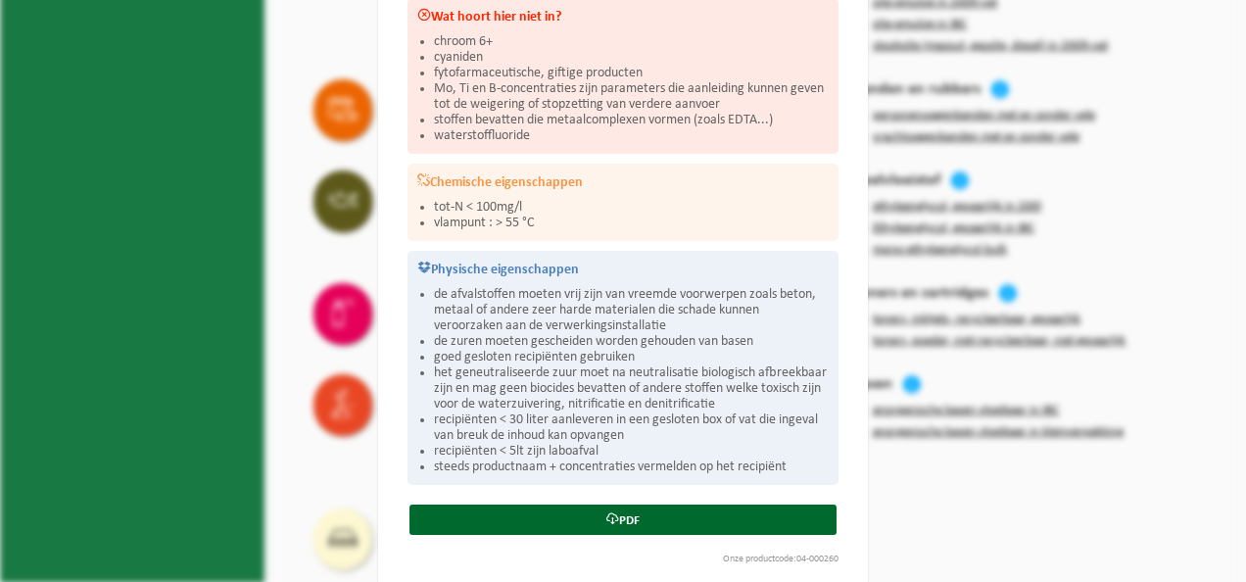
scroll to position [235, 0]
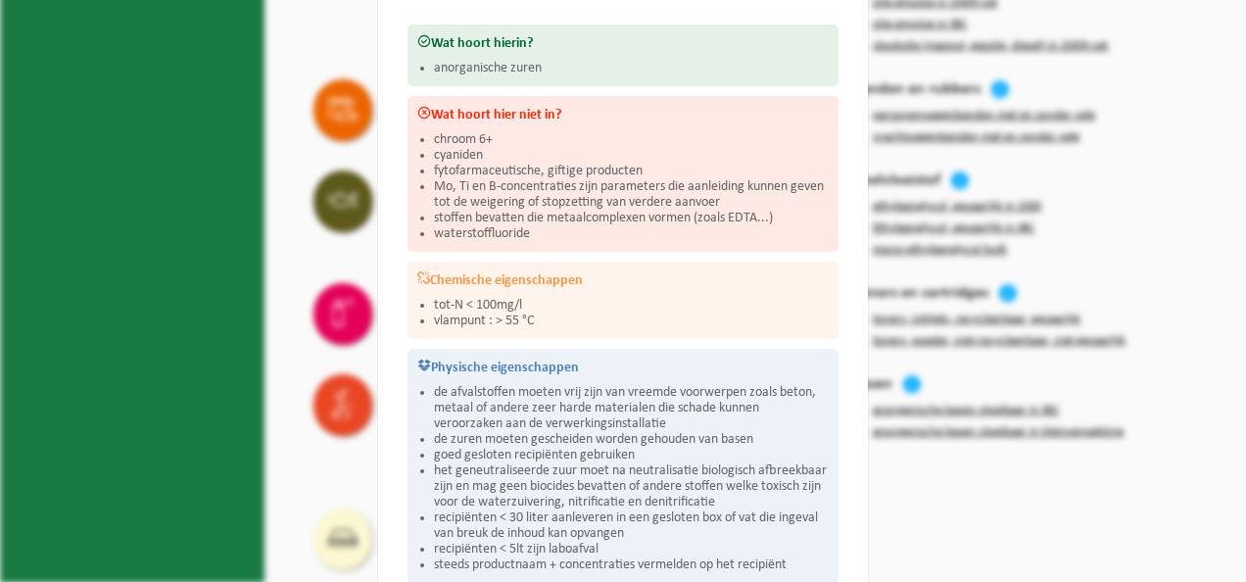
click at [291, 463] on div "Anorganische zuren vloeibaar in IBC Sluiten Acceptatievoorwaarden voor anorgani…" at bounding box center [623, 291] width 1246 height 582
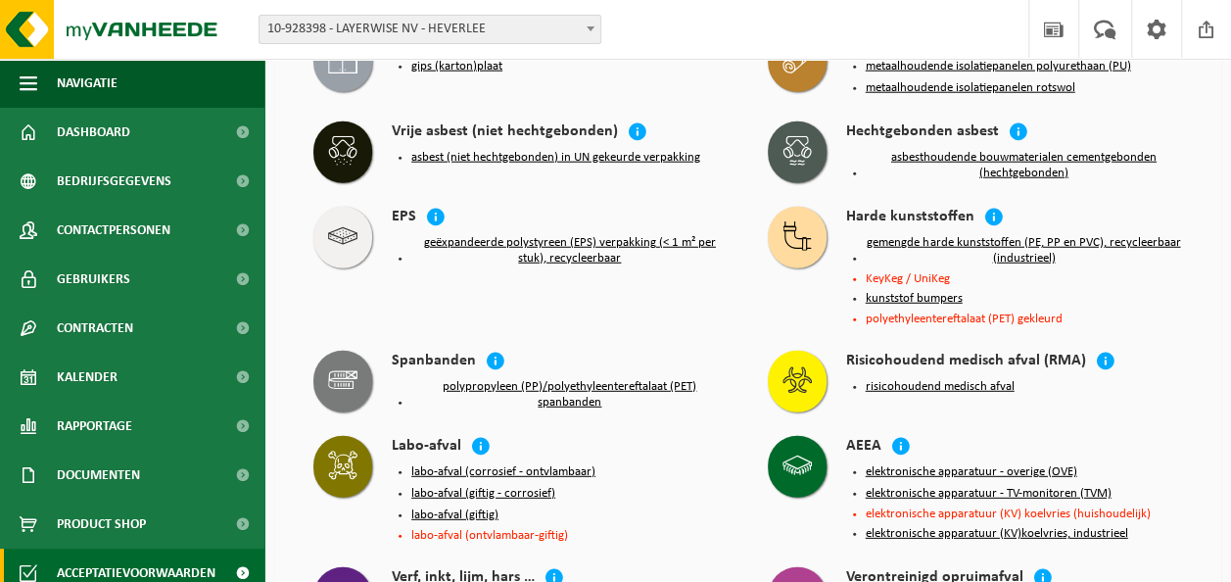
scroll to position [2445, 0]
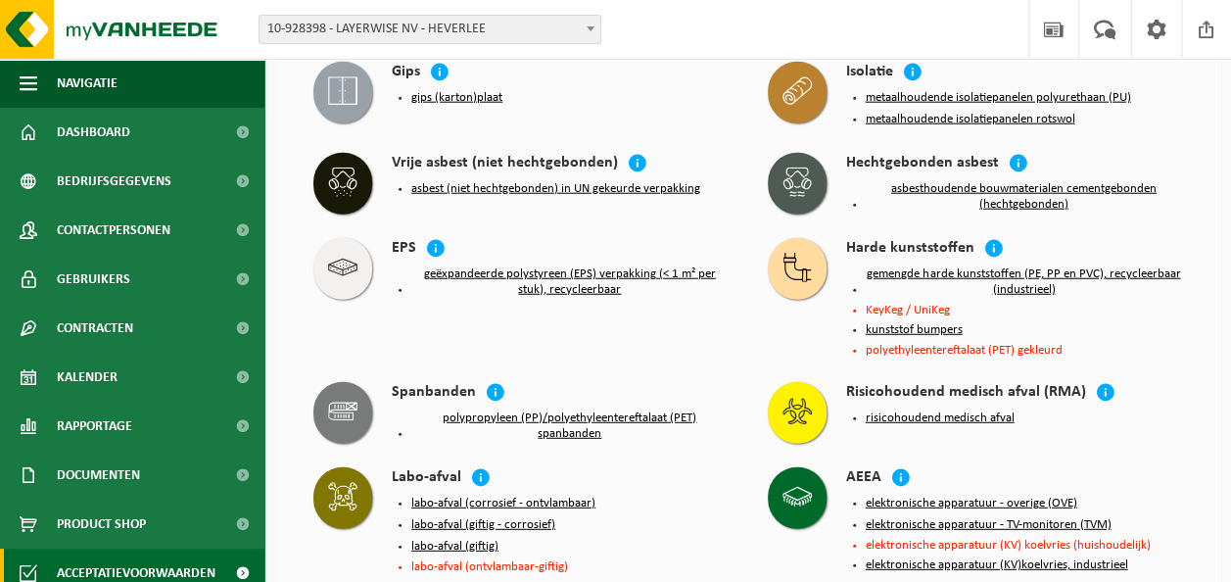
click at [476, 517] on button "labo-afval (giftig - corrosief)" at bounding box center [483, 525] width 144 height 16
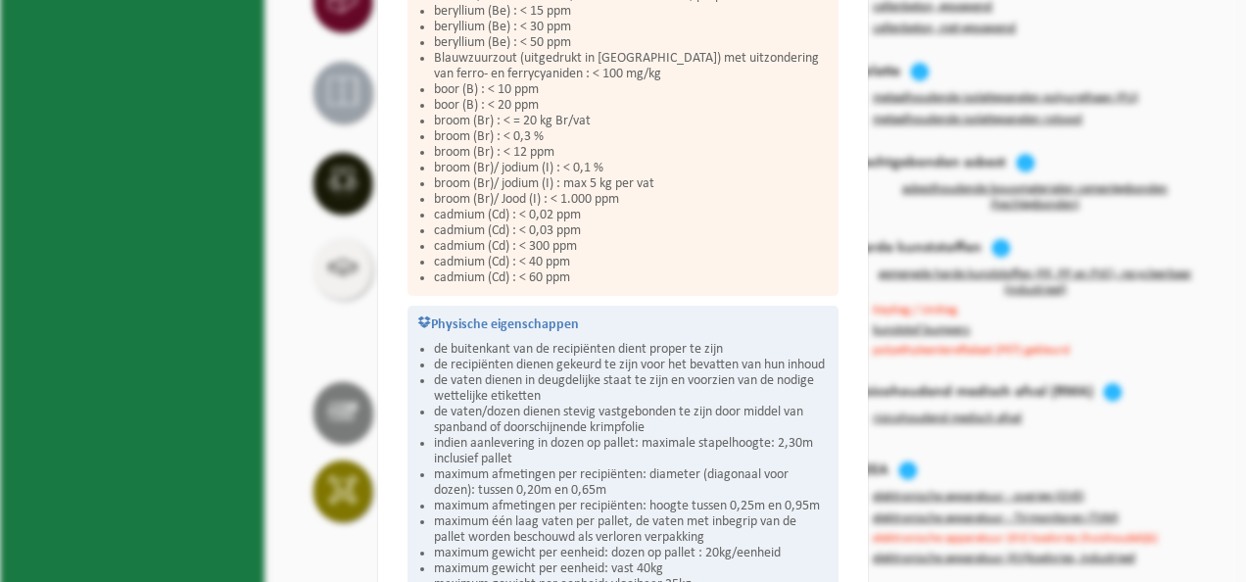
scroll to position [1242, 0]
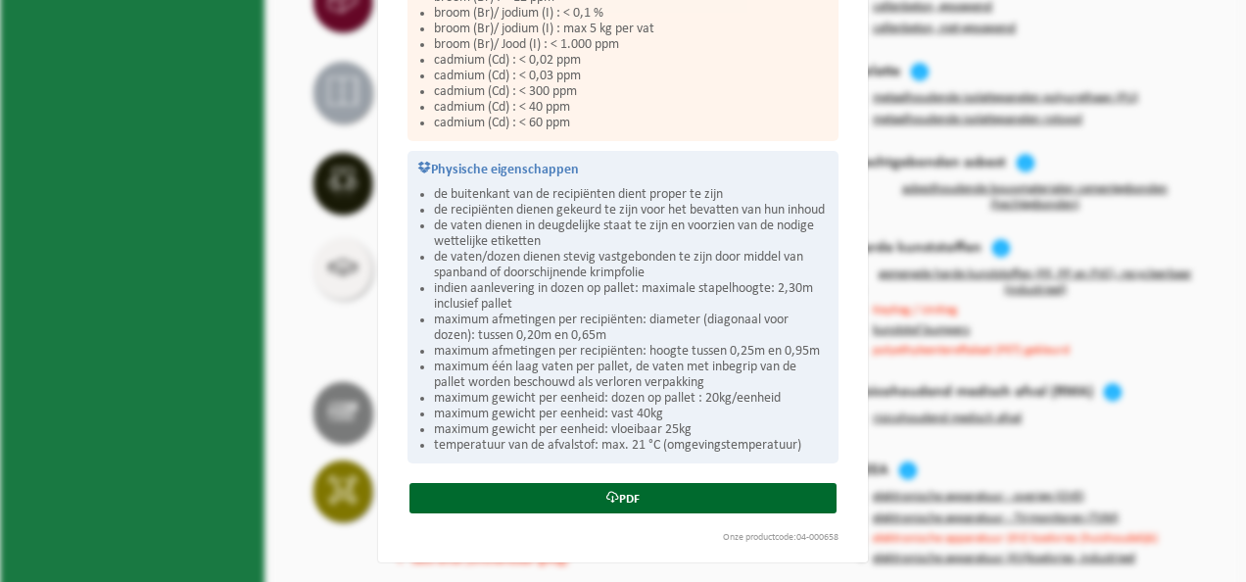
click at [280, 314] on div "Labo-afval (giftig - corrosief) Sluiten Acceptatievoorwaarden voor labo-afval (…" at bounding box center [623, 291] width 1246 height 582
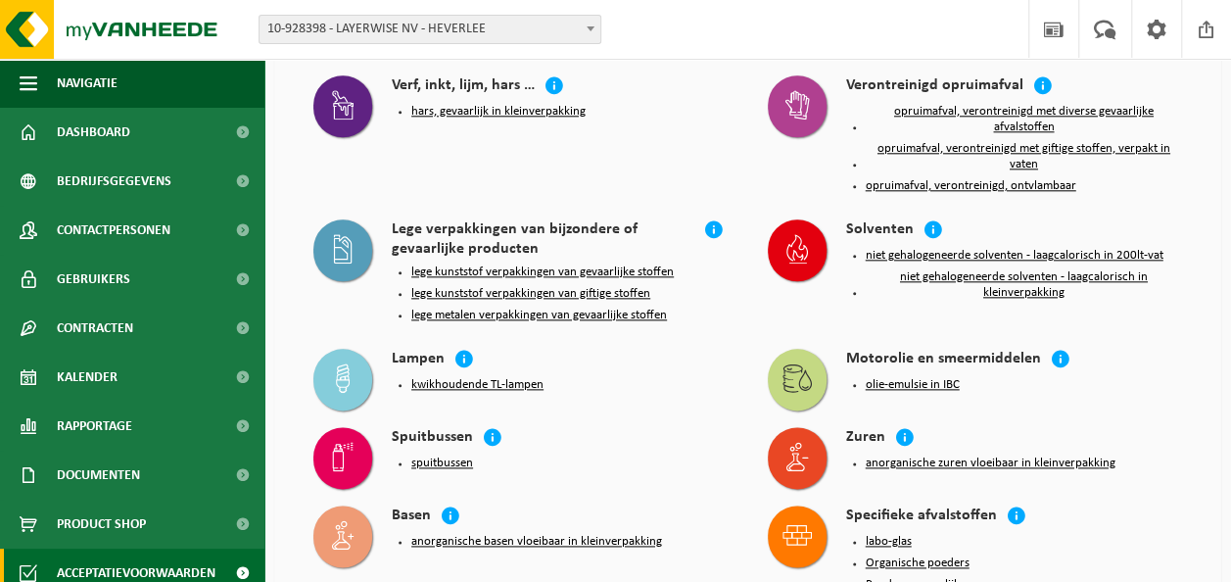
scroll to position [1078, 0]
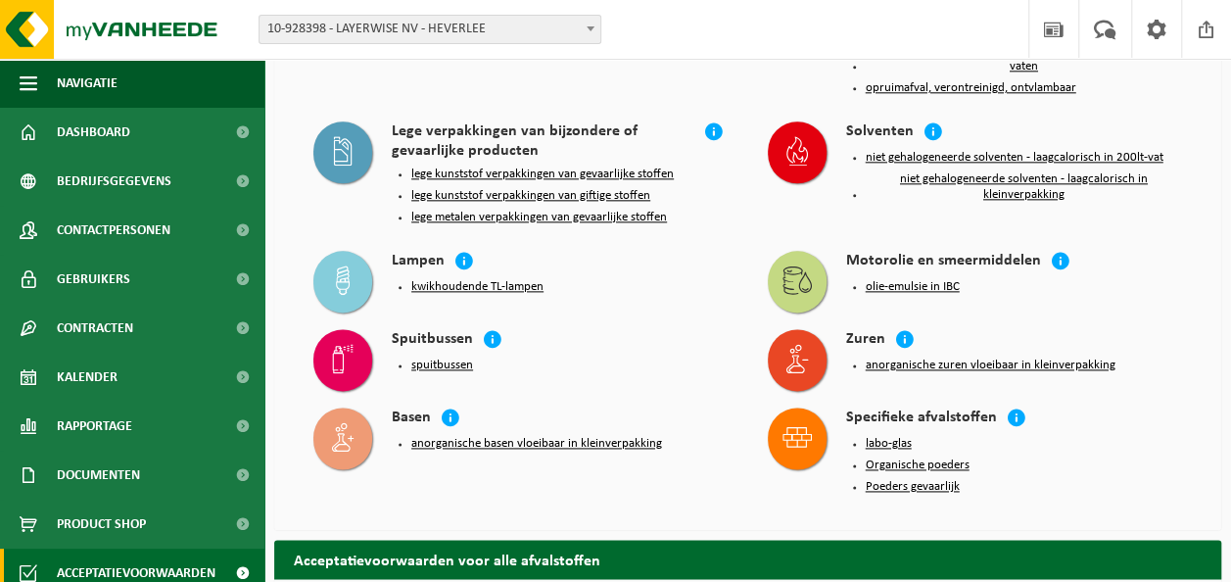
click at [892, 358] on button "anorganische zuren vloeibaar in kleinverpakking" at bounding box center [991, 366] width 250 height 16
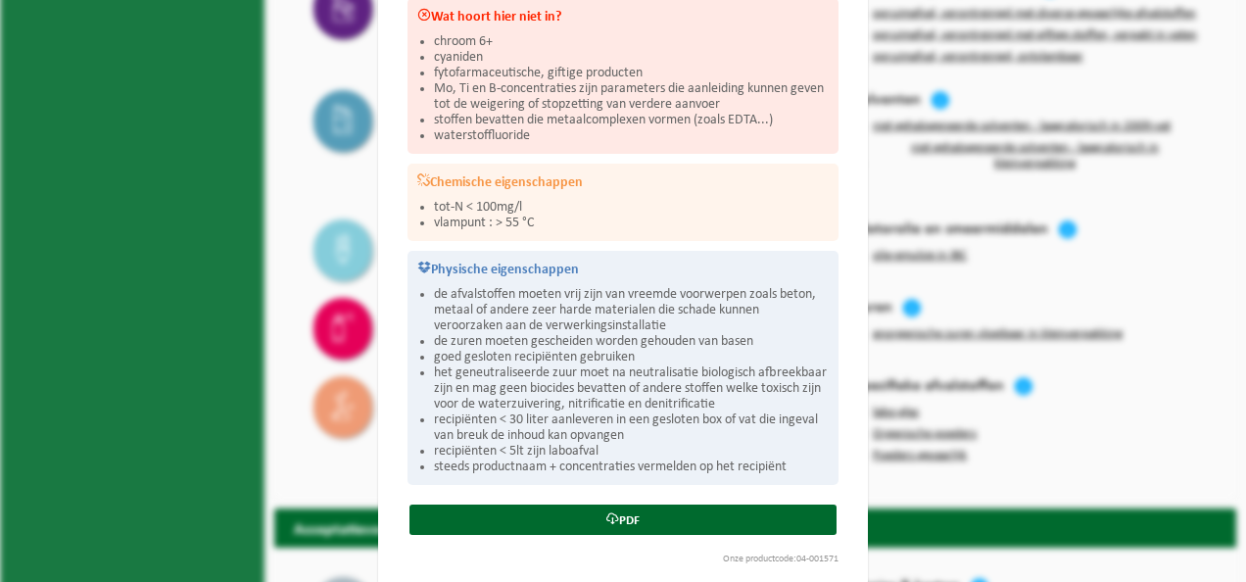
scroll to position [349, 0]
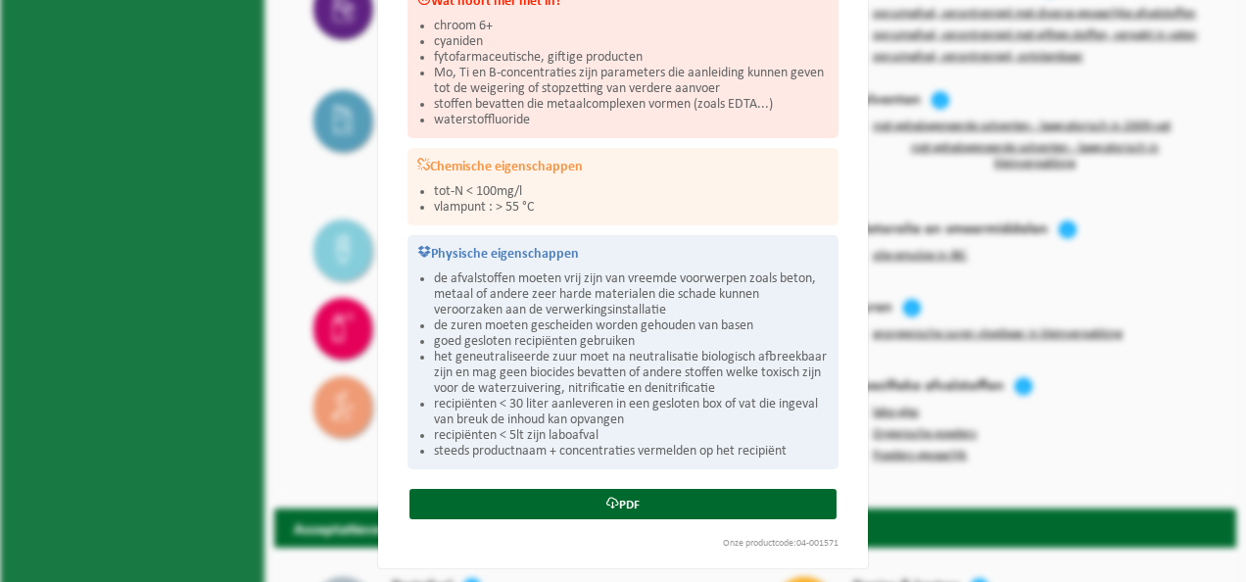
click at [301, 374] on div "Anorganische zuren vloeibaar in kleinverpakking Sluiten Acceptatievoorwaarden v…" at bounding box center [623, 291] width 1246 height 582
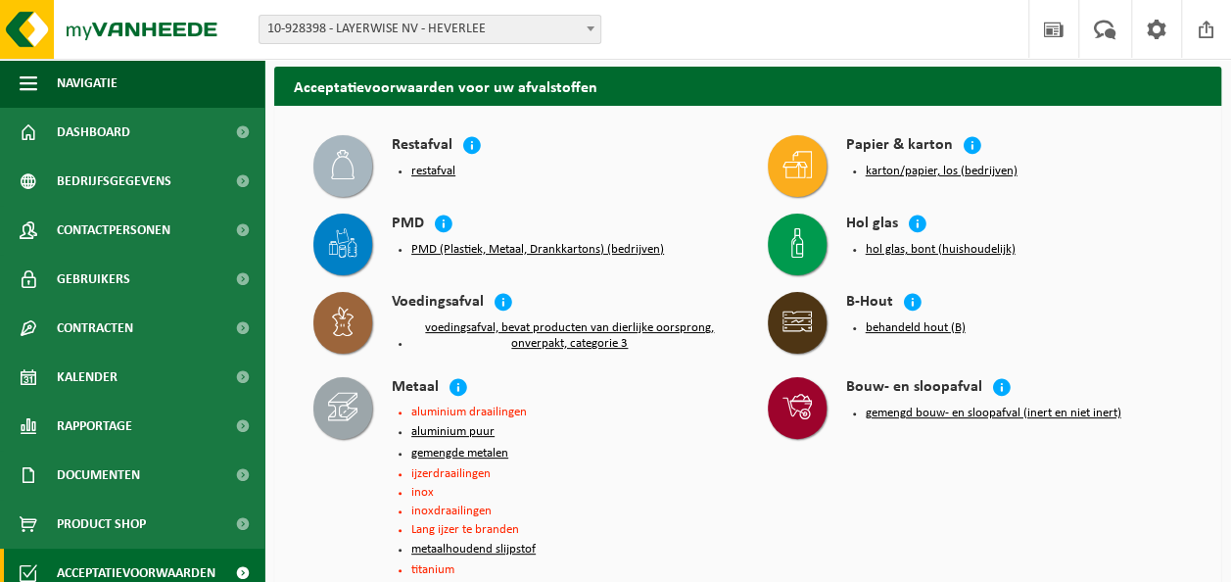
scroll to position [0, 0]
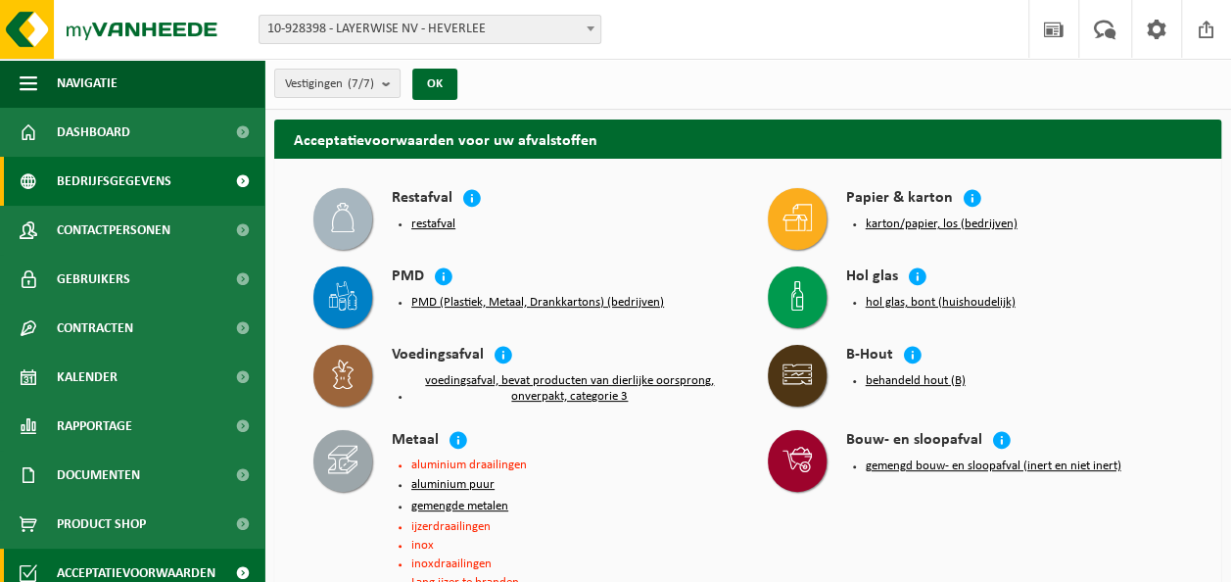
click at [106, 181] on span "Bedrijfsgegevens" at bounding box center [114, 181] width 115 height 49
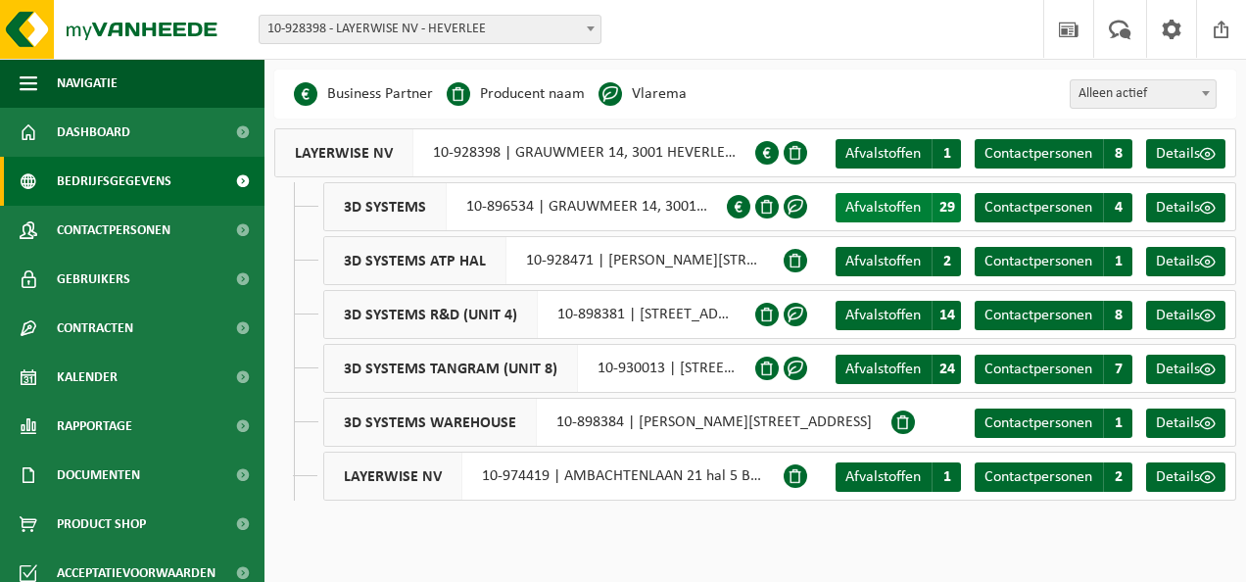
click at [897, 210] on span "Afvalstoffen" at bounding box center [882, 208] width 75 height 16
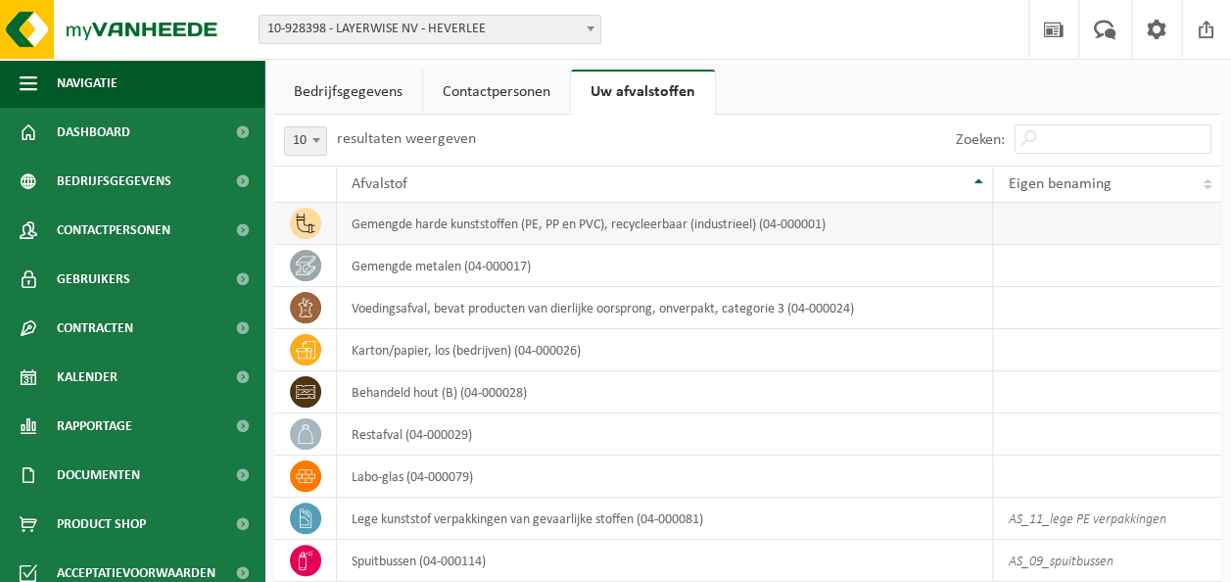
scroll to position [113, 0]
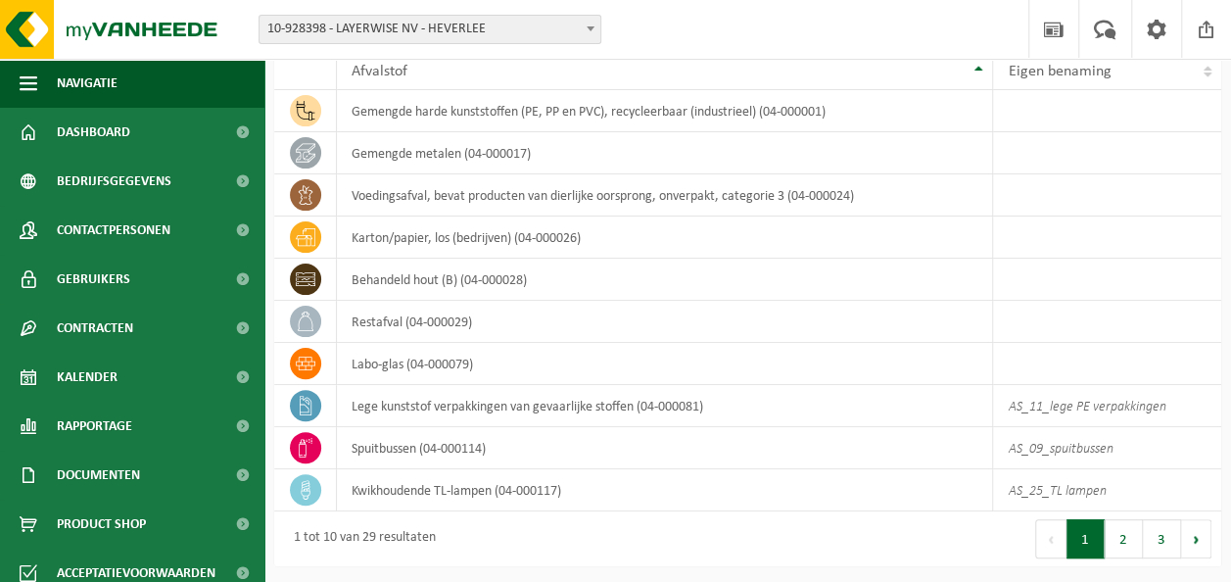
click at [592, 27] on b at bounding box center [591, 28] width 8 height 5
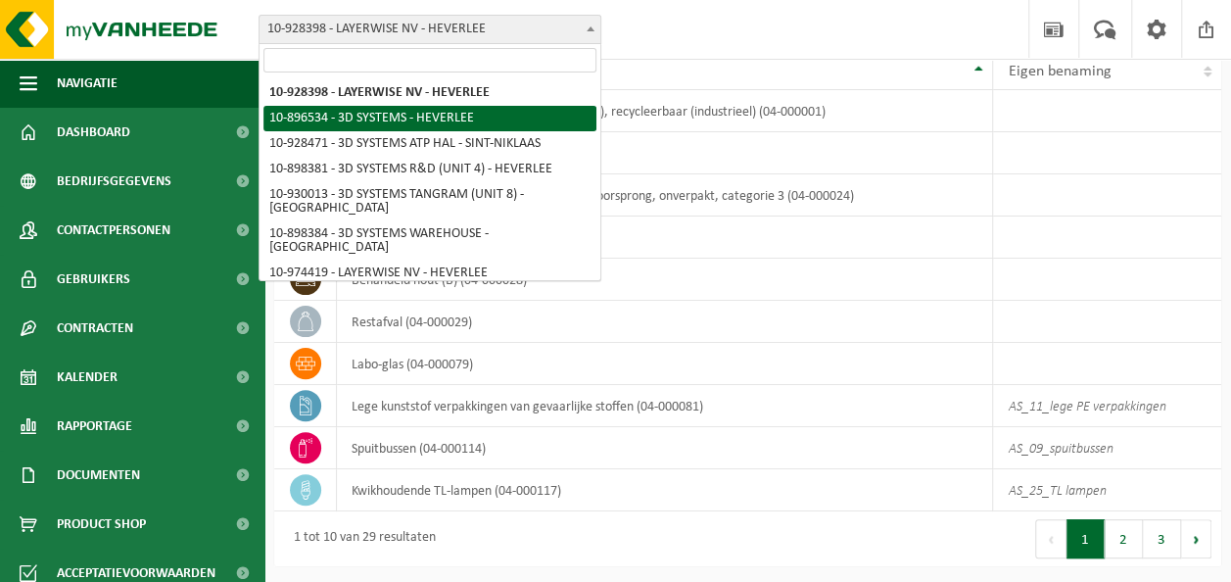
select select "133215"
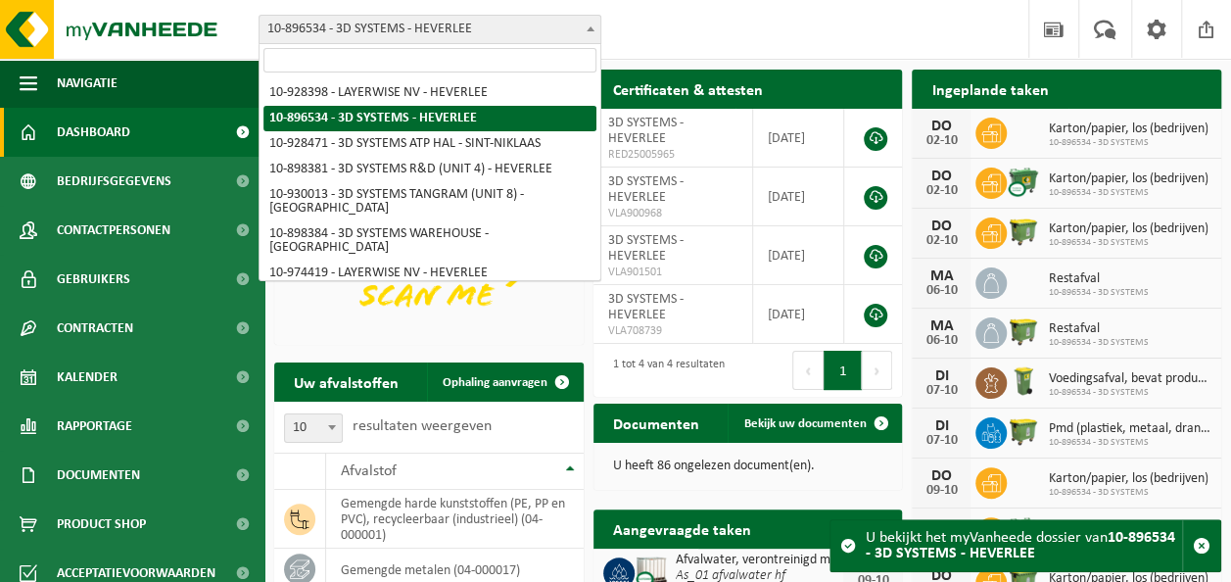
click at [599, 30] on span at bounding box center [591, 28] width 20 height 25
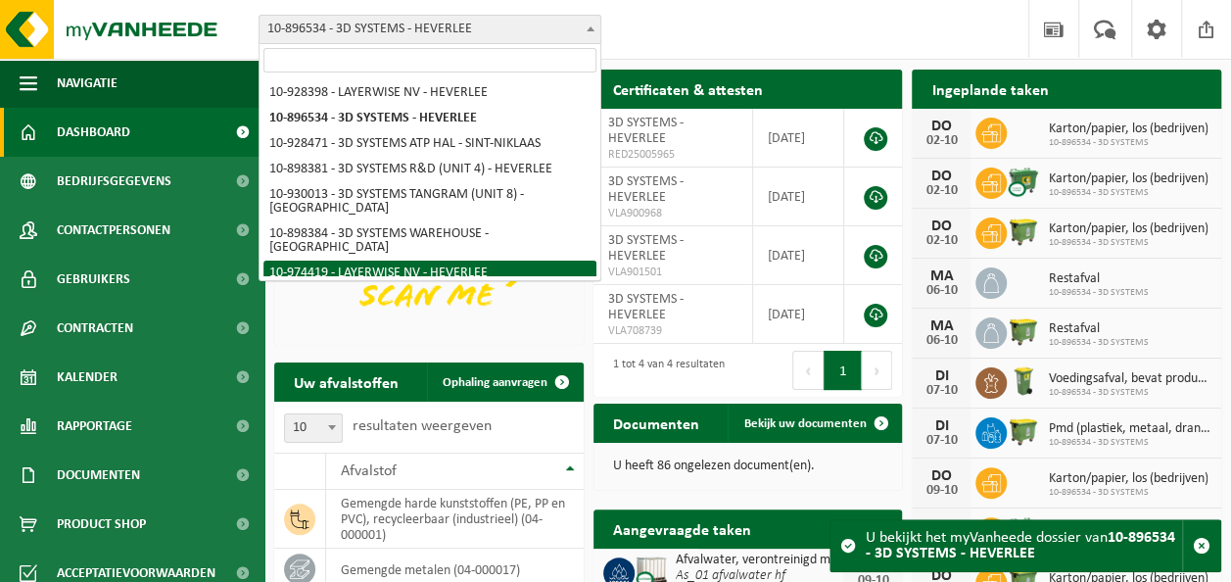
select select "157585"
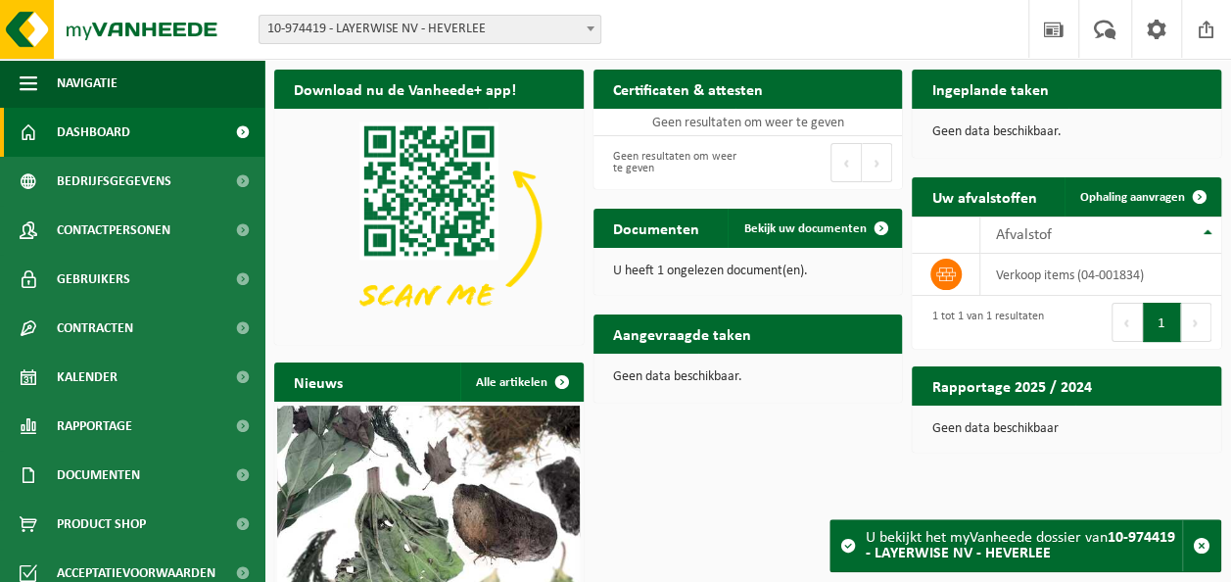
click at [596, 29] on span at bounding box center [591, 28] width 20 height 25
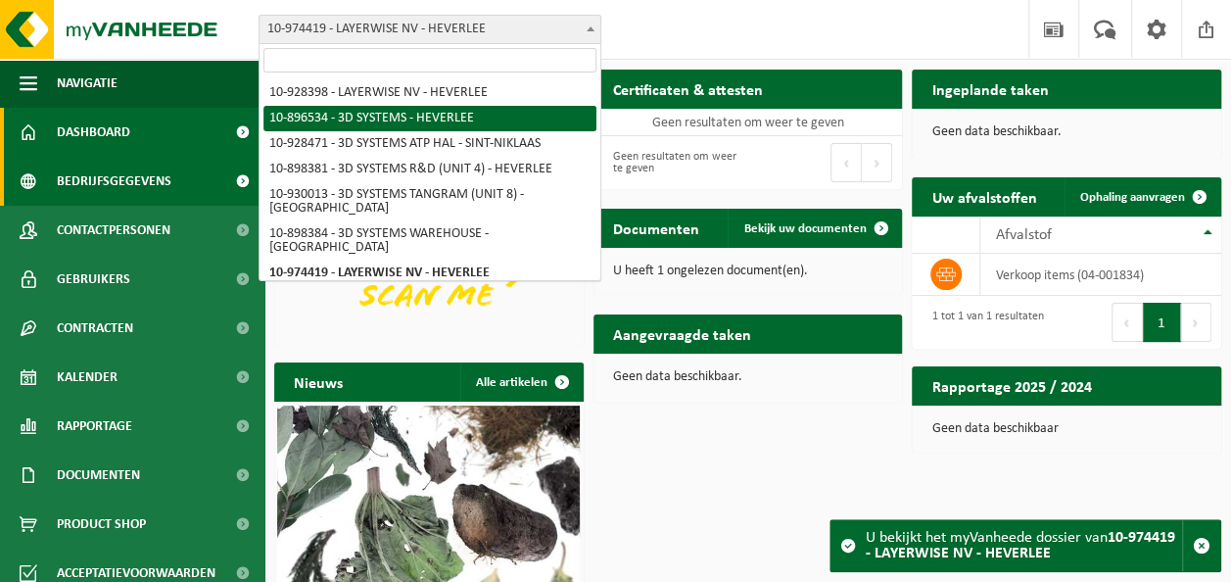
click at [125, 170] on span "Bedrijfsgegevens" at bounding box center [114, 181] width 115 height 49
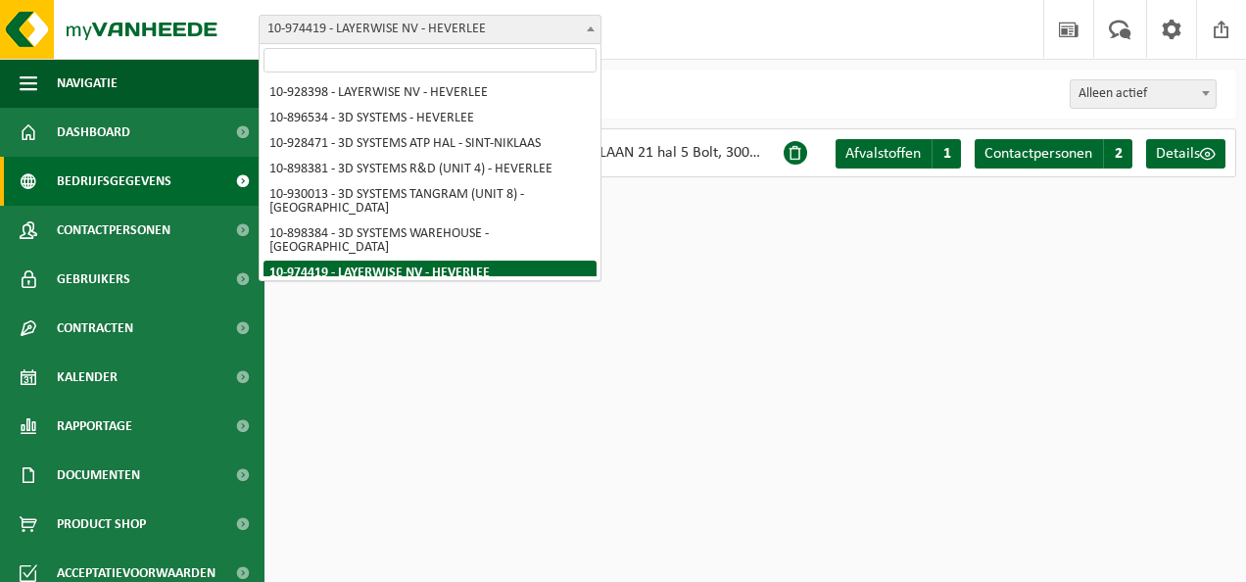
click at [594, 25] on span at bounding box center [591, 28] width 20 height 25
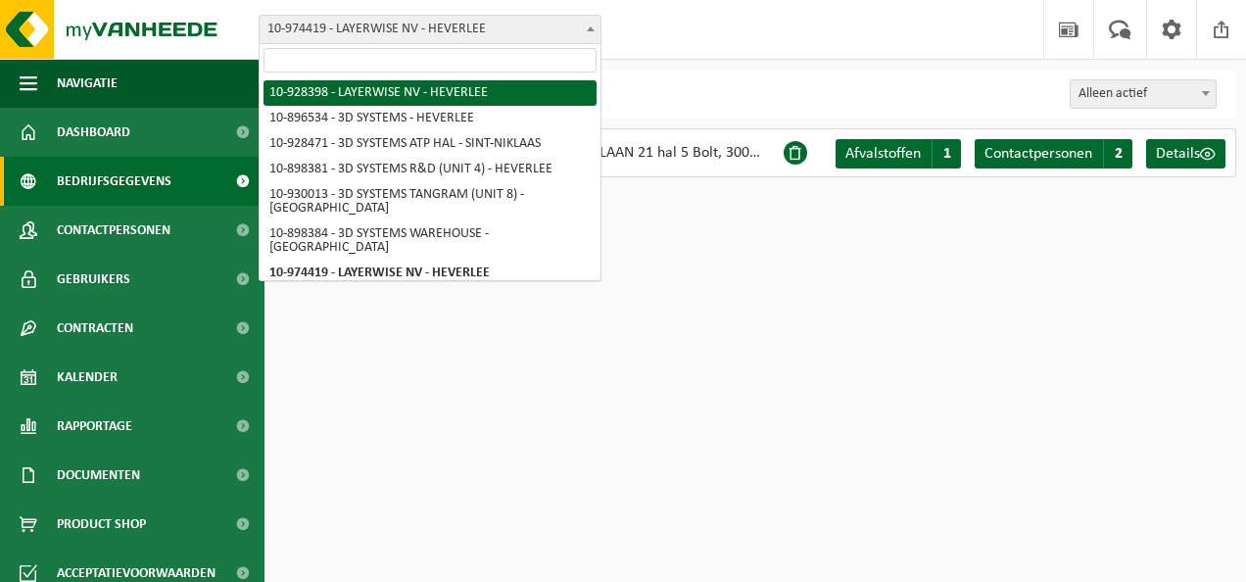
select select "133396"
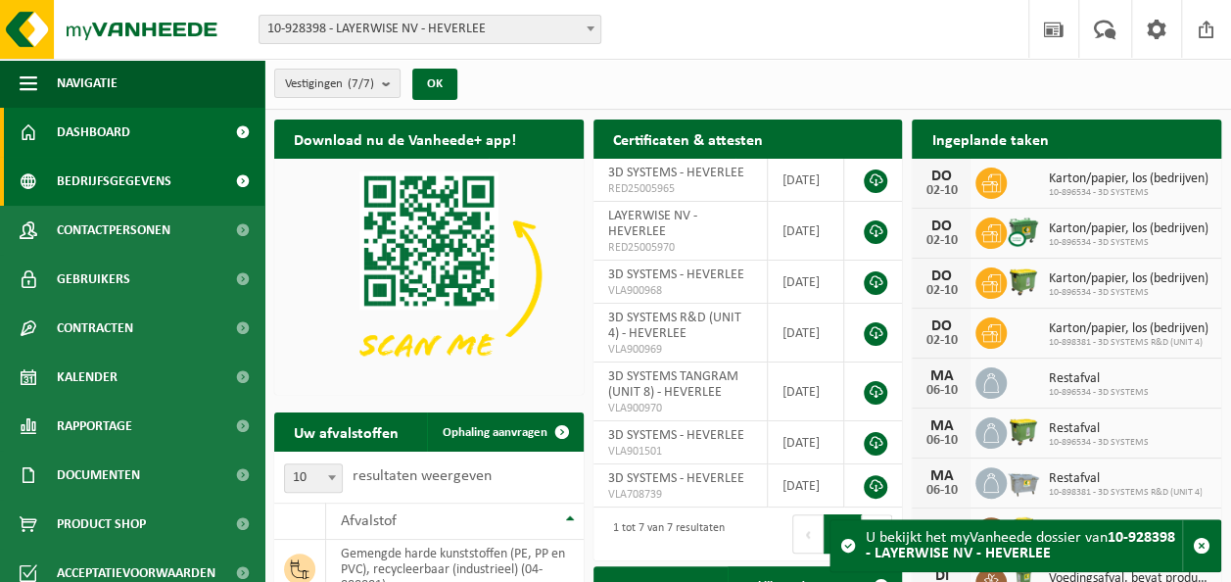
click at [133, 172] on span "Bedrijfsgegevens" at bounding box center [114, 181] width 115 height 49
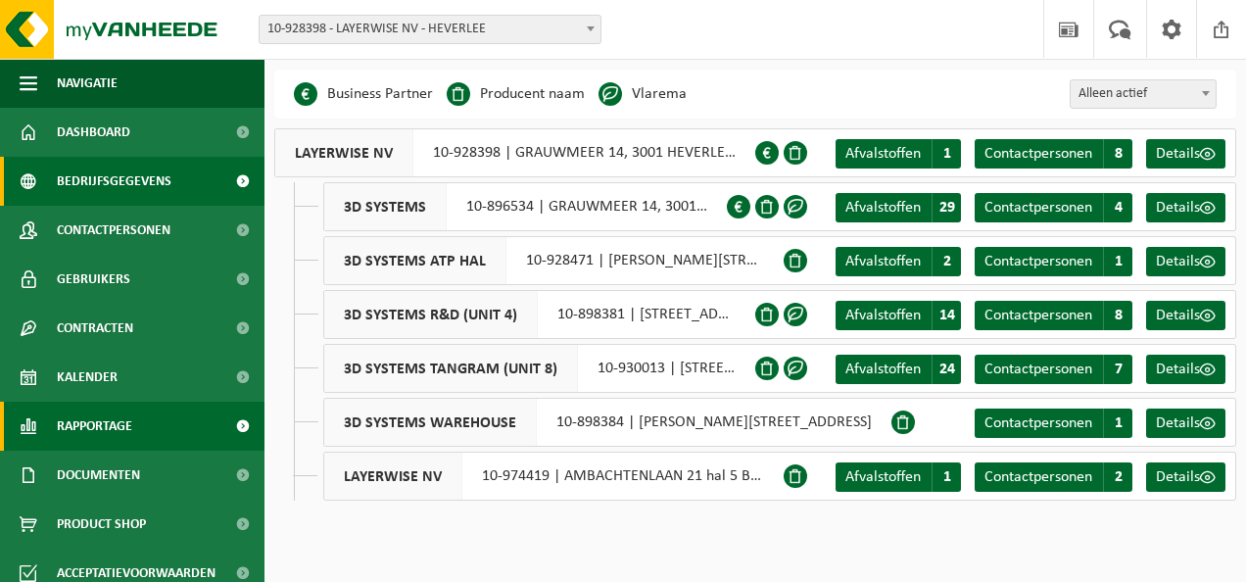
click at [100, 424] on span "Rapportage" at bounding box center [94, 426] width 75 height 49
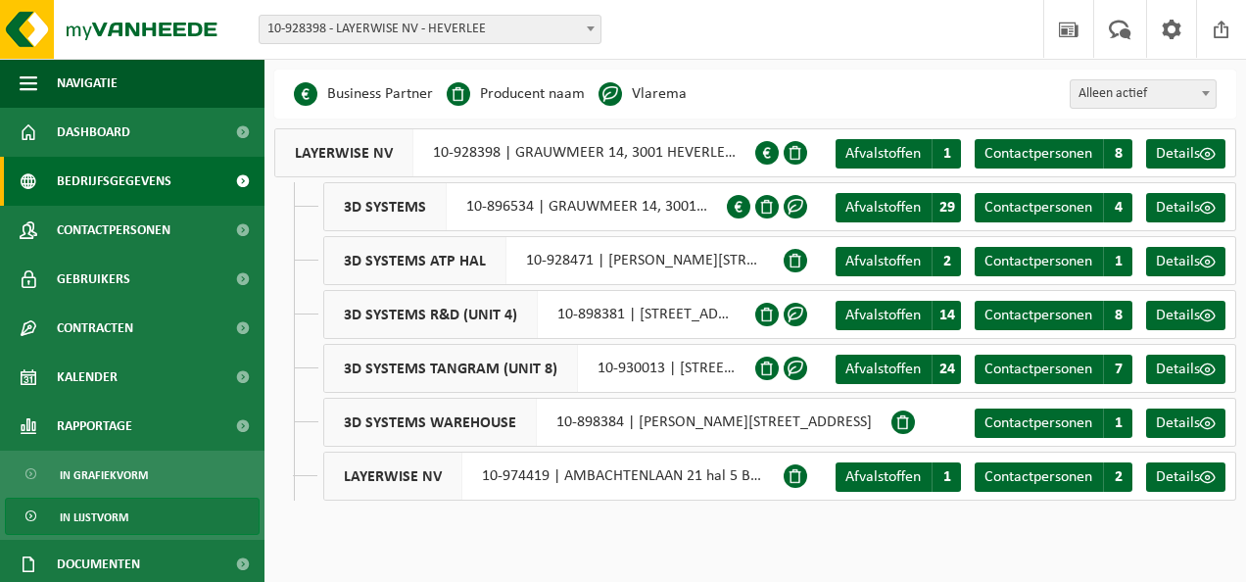
click at [96, 517] on span "In lijstvorm" at bounding box center [94, 517] width 69 height 37
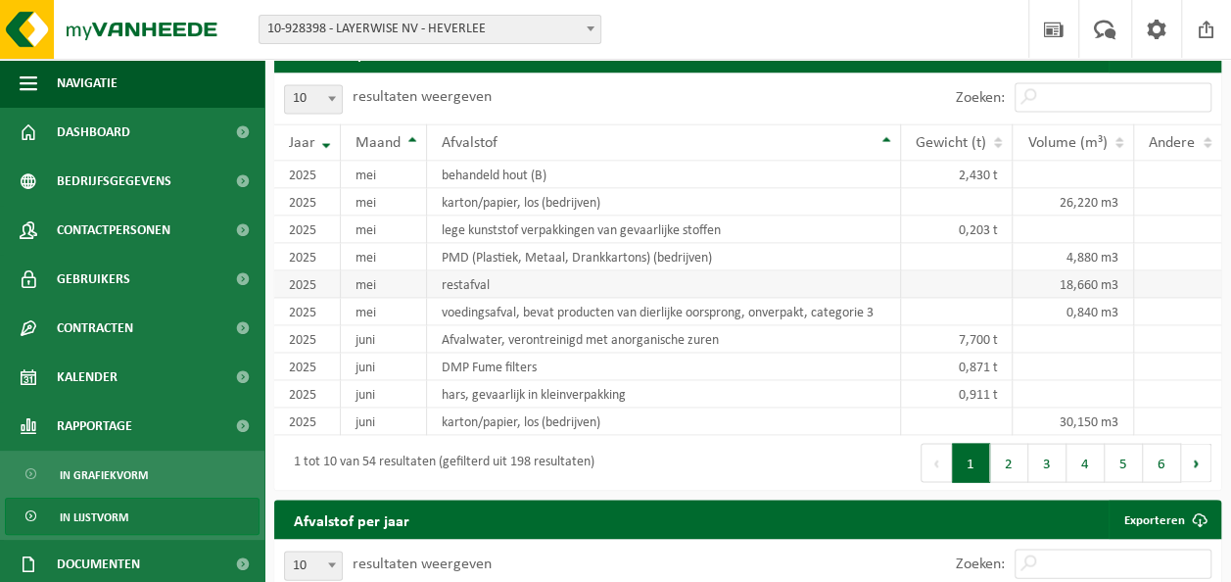
scroll to position [1763, 0]
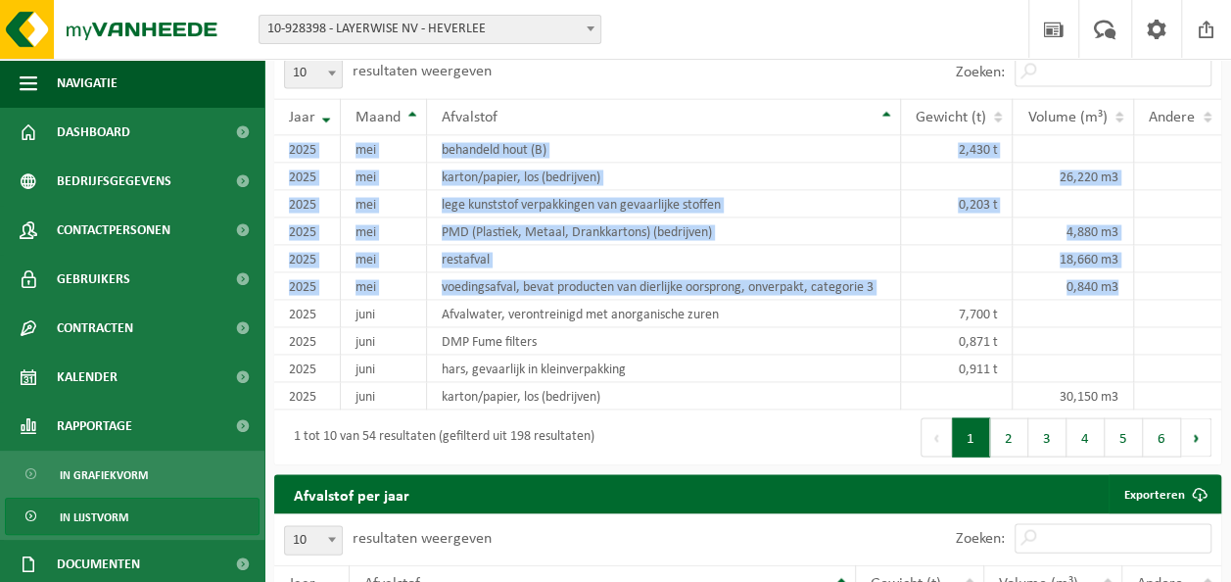
drag, startPoint x: 1217, startPoint y: 271, endPoint x: 1249, endPoint y: 272, distance: 32.3
drag, startPoint x: 1245, startPoint y: 272, endPoint x: 1050, endPoint y: 343, distance: 207.3
click at [1050, 343] on td at bounding box center [1073, 340] width 121 height 27
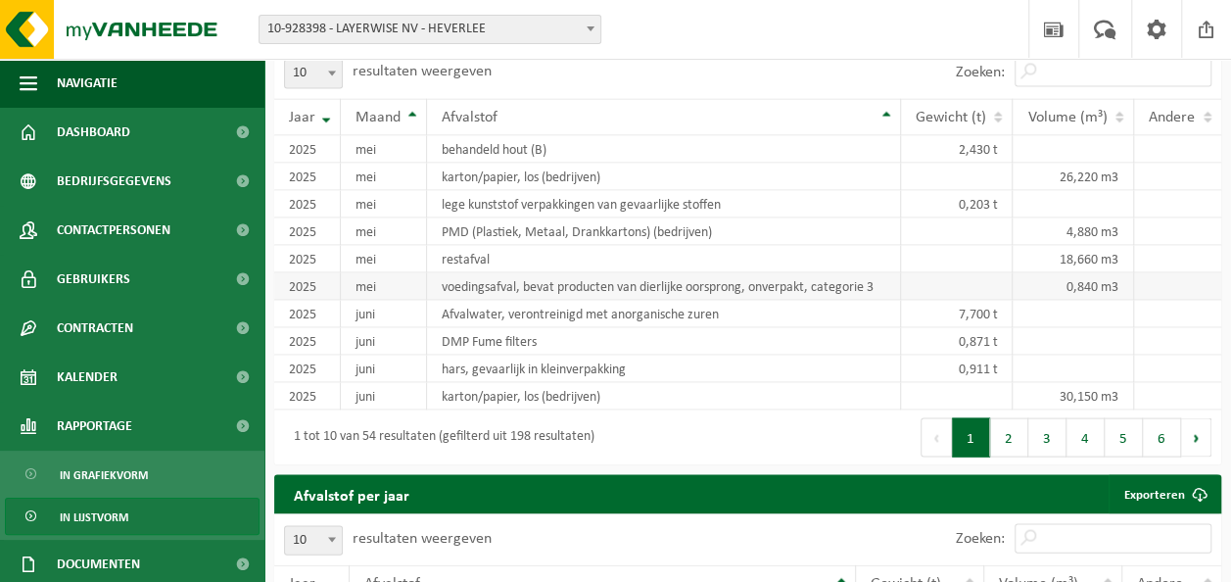
click at [696, 289] on td "voedingsafval, bevat producten van dierlijke oorsprong, onverpakt, categorie 3" at bounding box center [664, 285] width 474 height 27
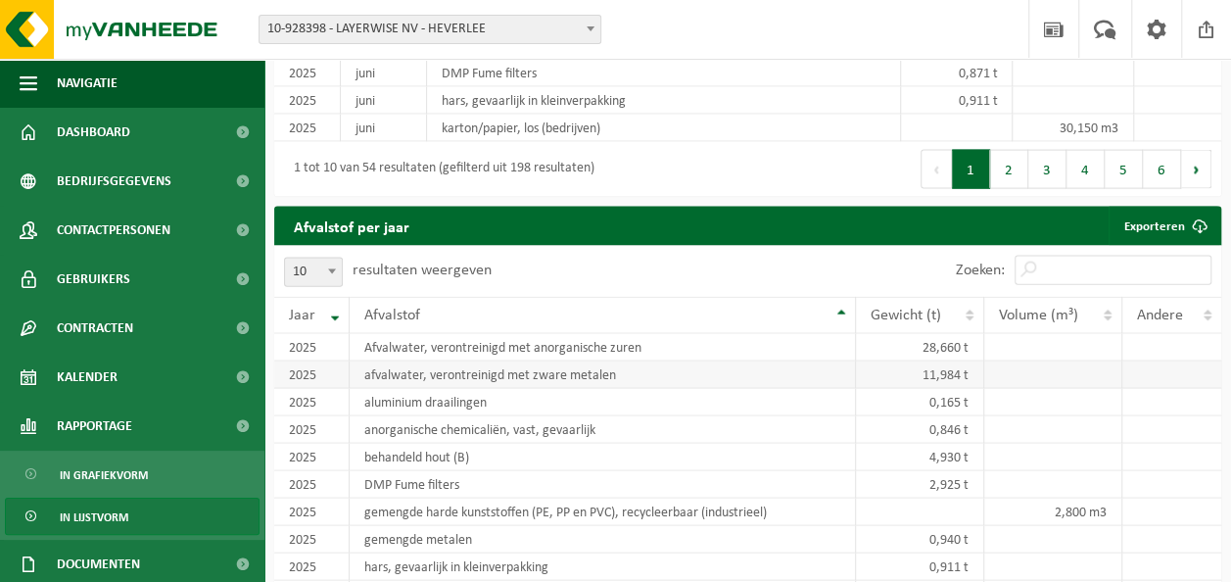
scroll to position [2155, 0]
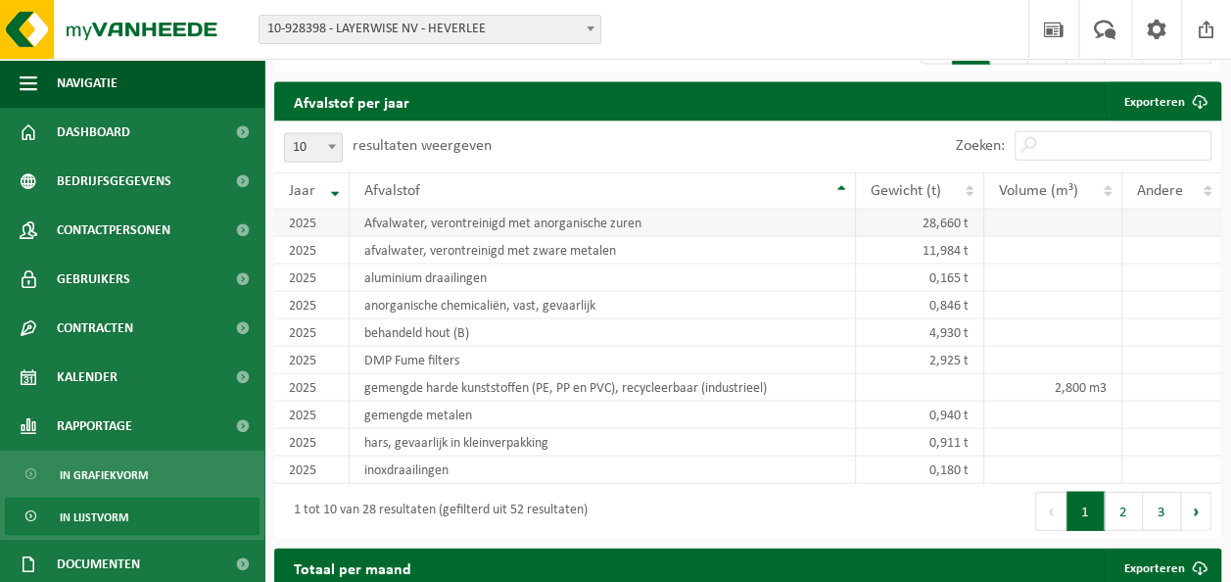
click at [462, 220] on td "Afvalwater, verontreinigd met anorganische zuren" at bounding box center [603, 223] width 506 height 27
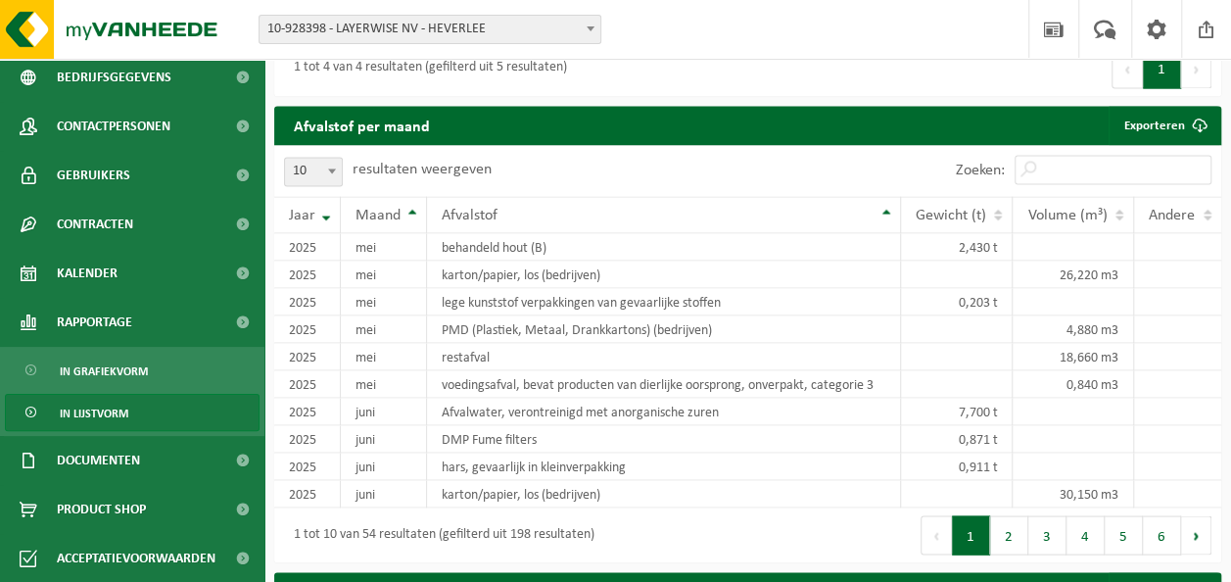
scroll to position [105, 0]
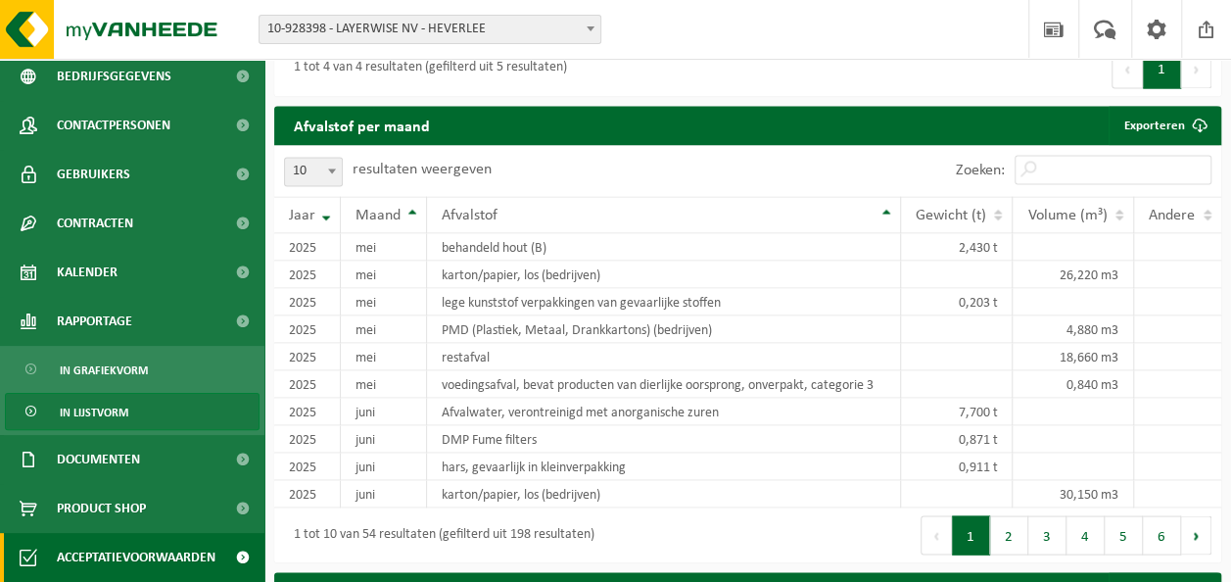
click at [104, 548] on span "Acceptatievoorwaarden" at bounding box center [136, 557] width 159 height 49
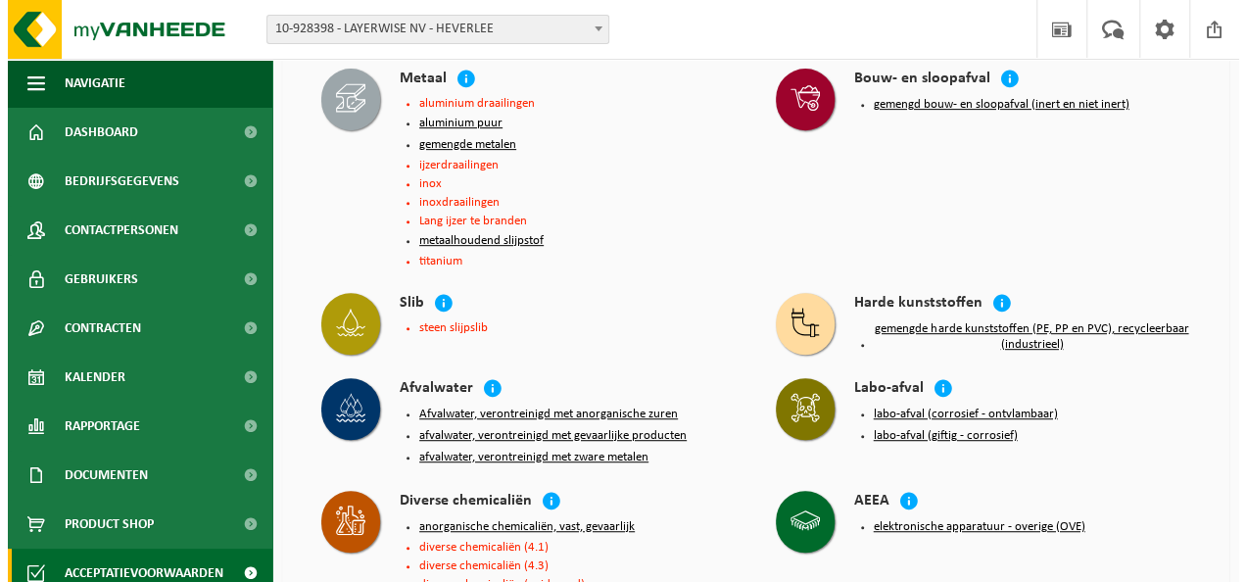
scroll to position [392, 0]
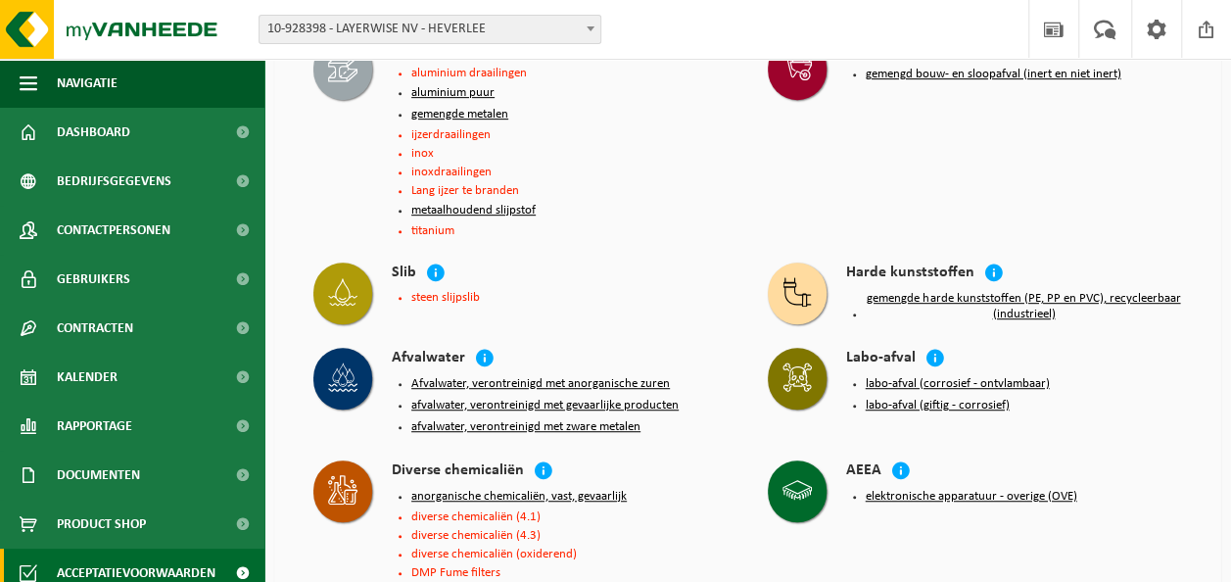
click at [582, 380] on button "Afvalwater, verontreinigd met anorganische zuren" at bounding box center [540, 384] width 259 height 16
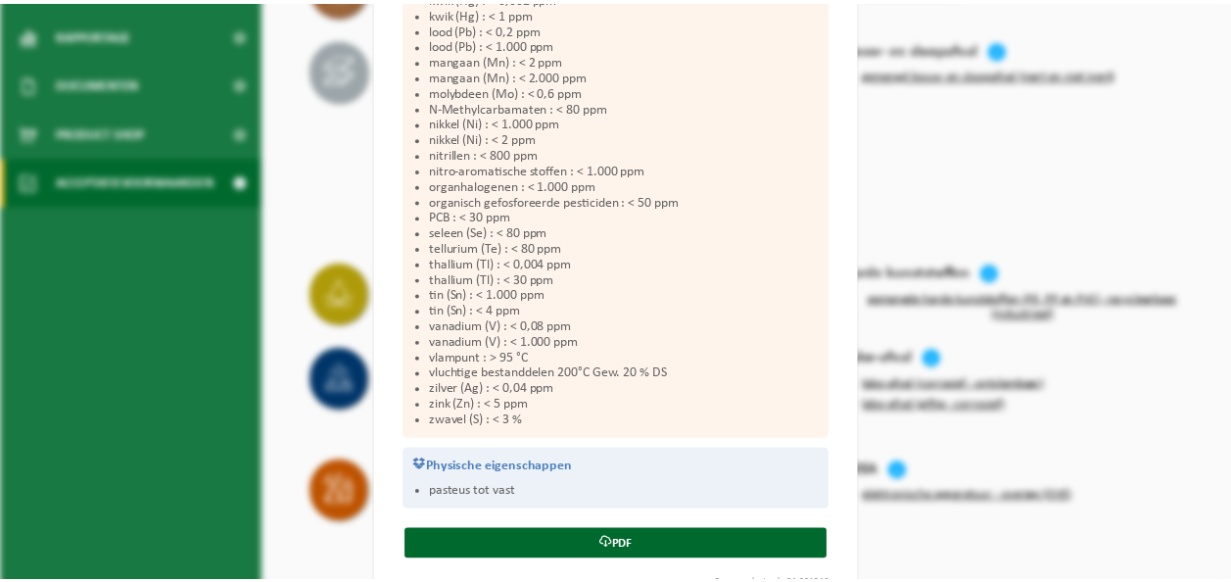
scroll to position [1038, 0]
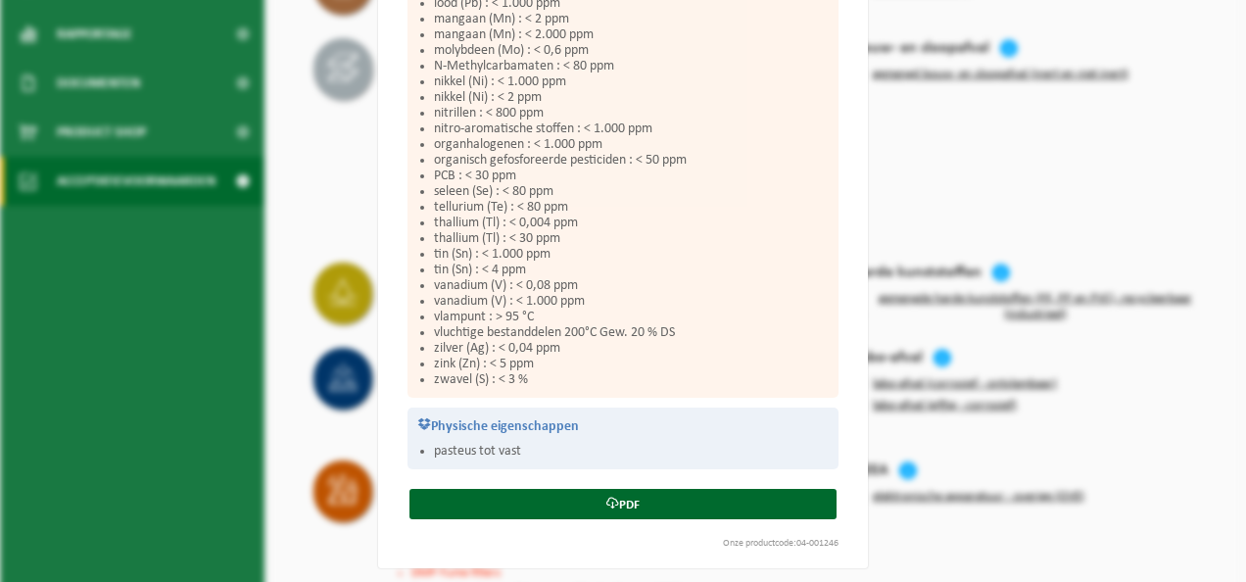
click at [287, 411] on div "Afvalwater, verontreinigd met anorganische zuren Sluiten Acceptatievoorwaarden …" at bounding box center [623, 291] width 1246 height 582
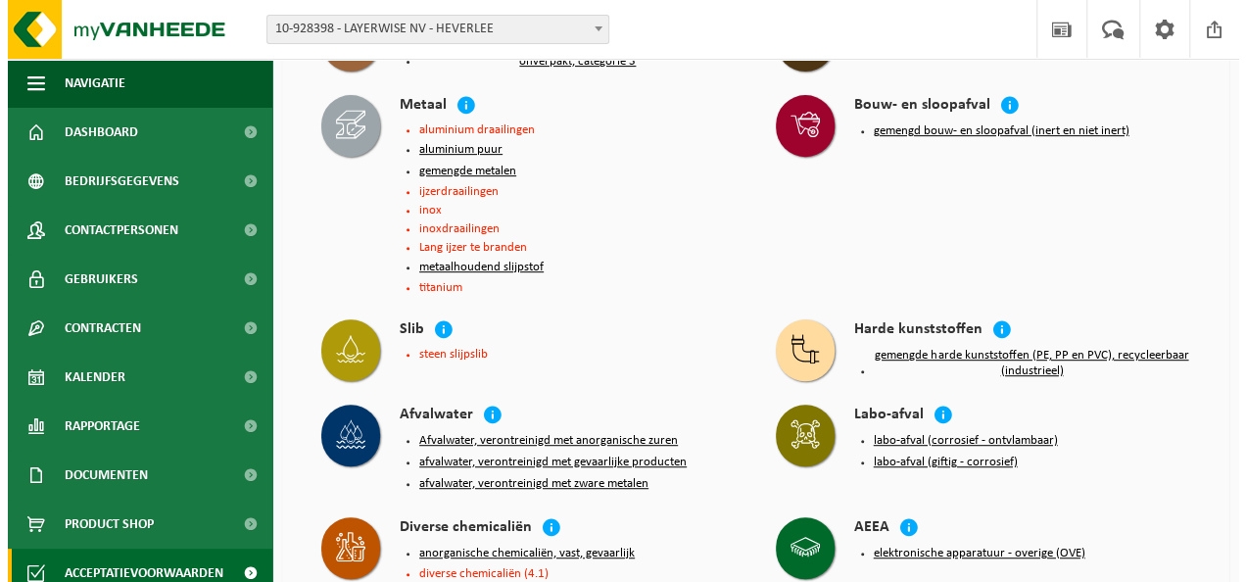
scroll to position [294, 0]
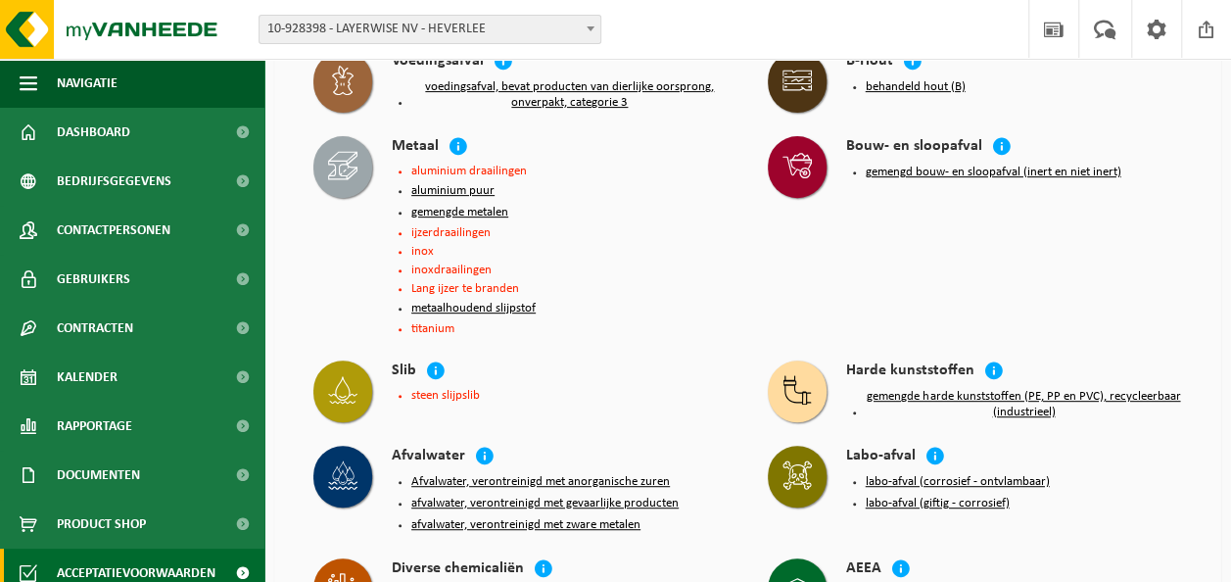
click at [464, 167] on li "aluminium draailingen" at bounding box center [569, 171] width 317 height 13
click at [442, 190] on button "aluminium puur" at bounding box center [452, 191] width 83 height 16
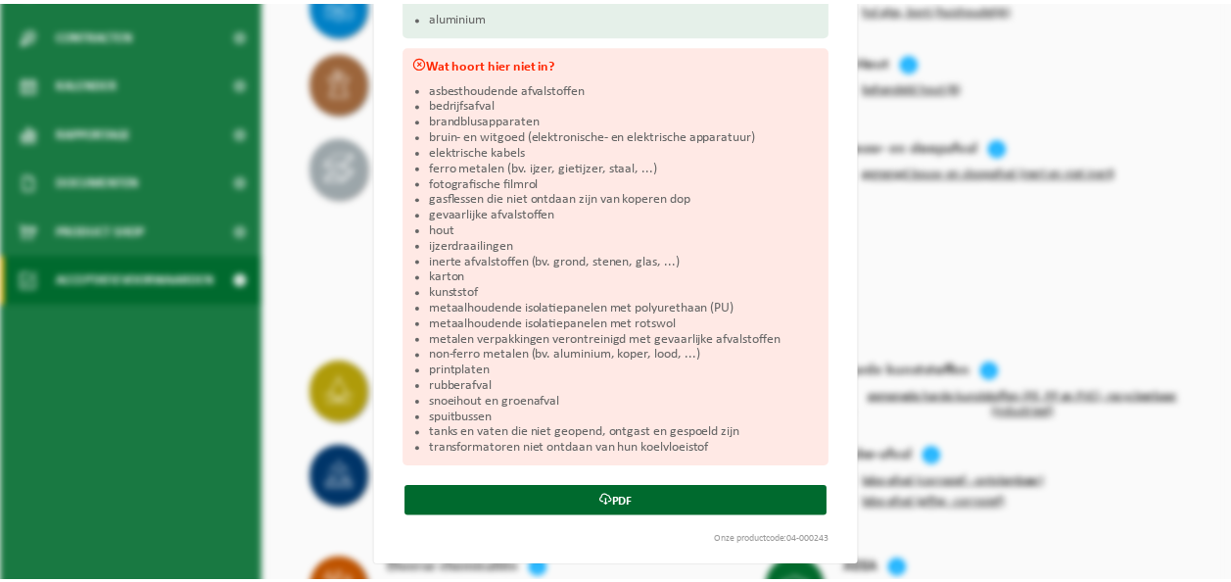
scroll to position [0, 0]
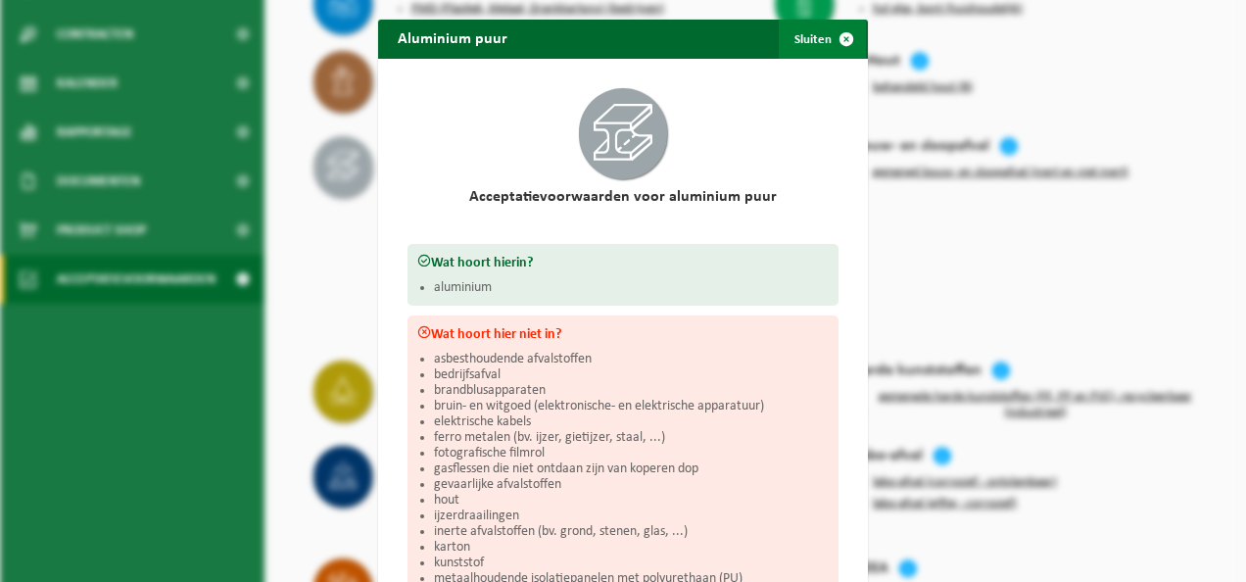
click at [842, 31] on span "button" at bounding box center [846, 39] width 39 height 39
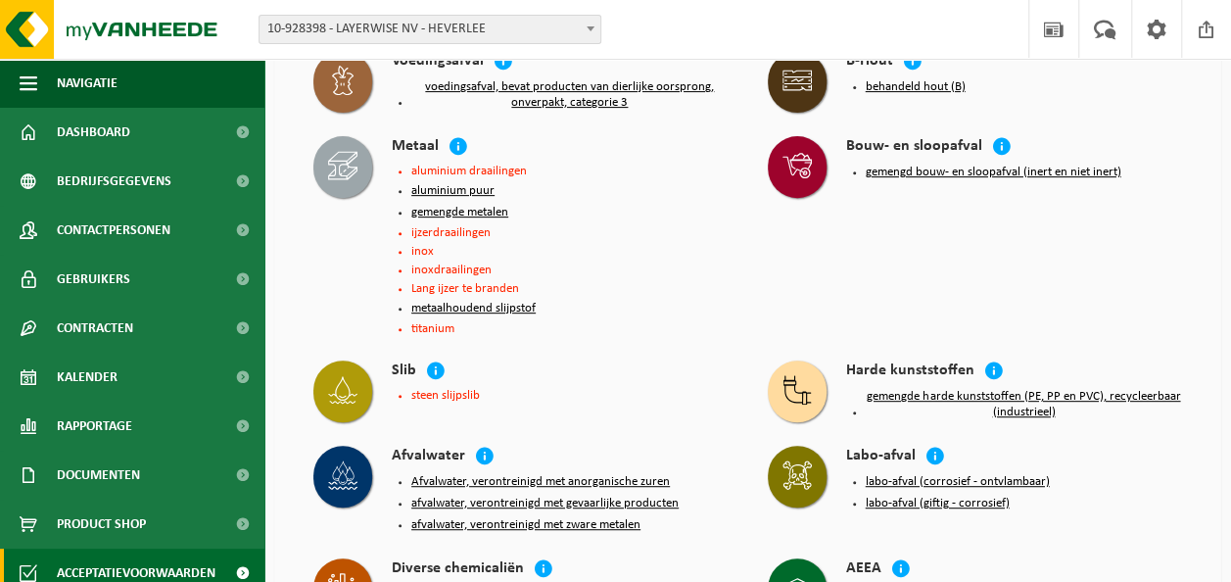
click at [491, 303] on button "metaalhoudend slijpstof" at bounding box center [473, 309] width 124 height 16
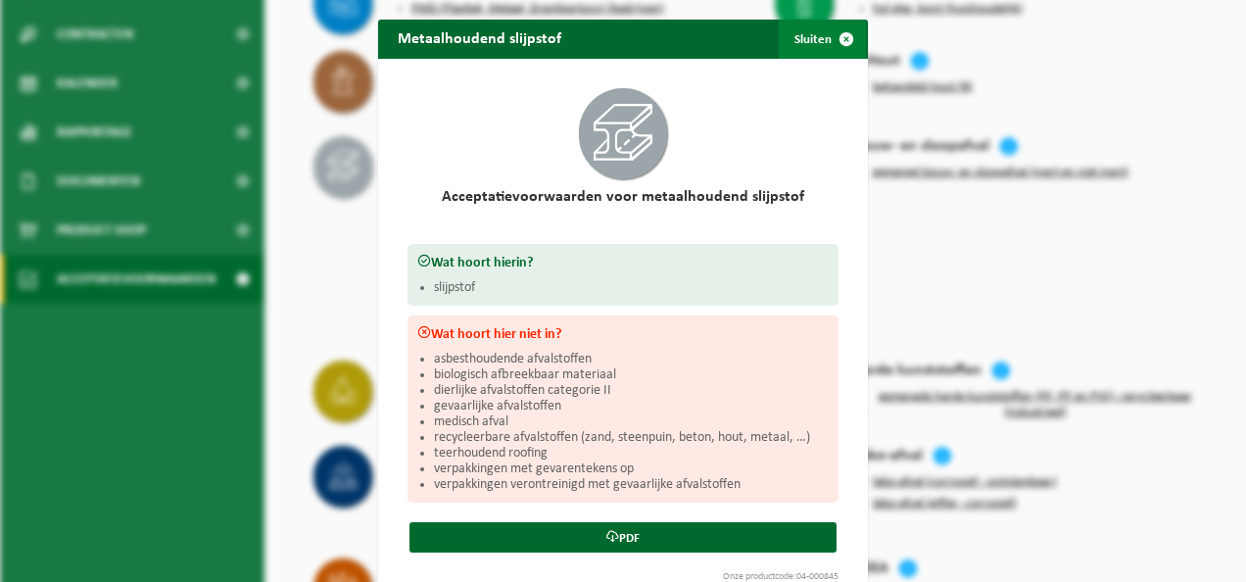
click at [835, 34] on span "button" at bounding box center [846, 39] width 39 height 39
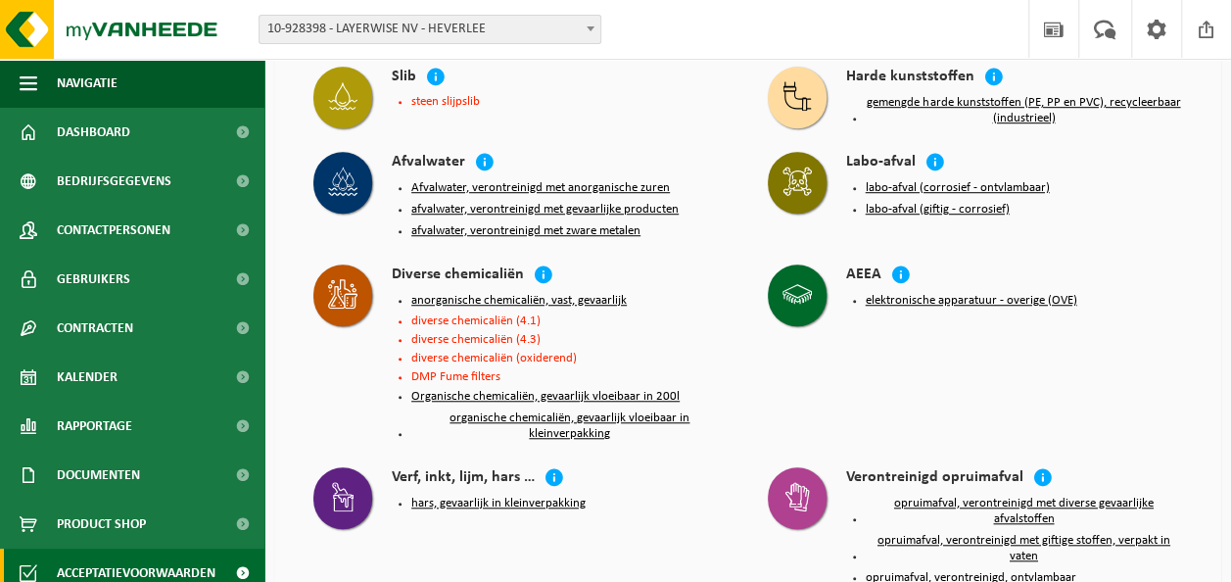
scroll to position [686, 0]
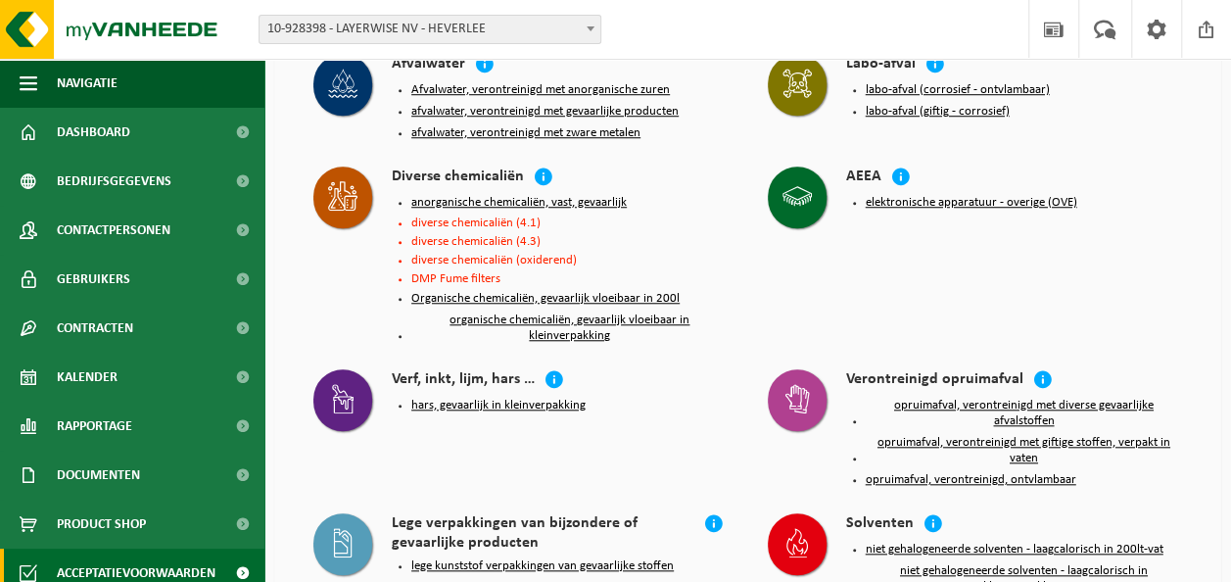
click at [927, 196] on button "elektronische apparatuur - overige (OVE)" at bounding box center [972, 203] width 212 height 16
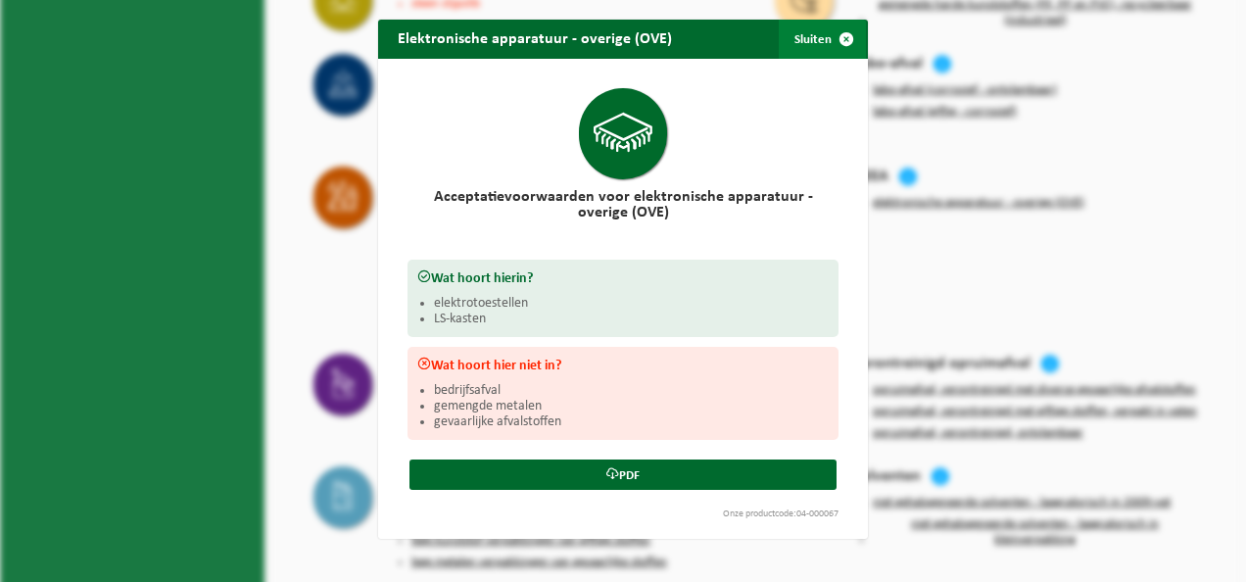
click at [846, 36] on span "button" at bounding box center [846, 39] width 39 height 39
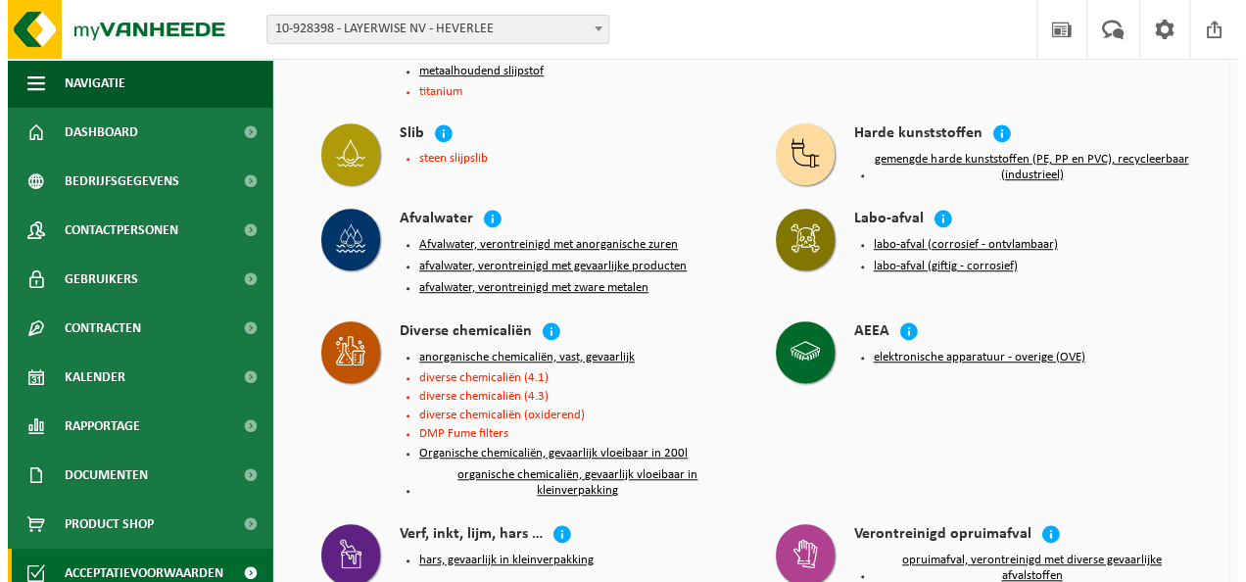
scroll to position [490, 0]
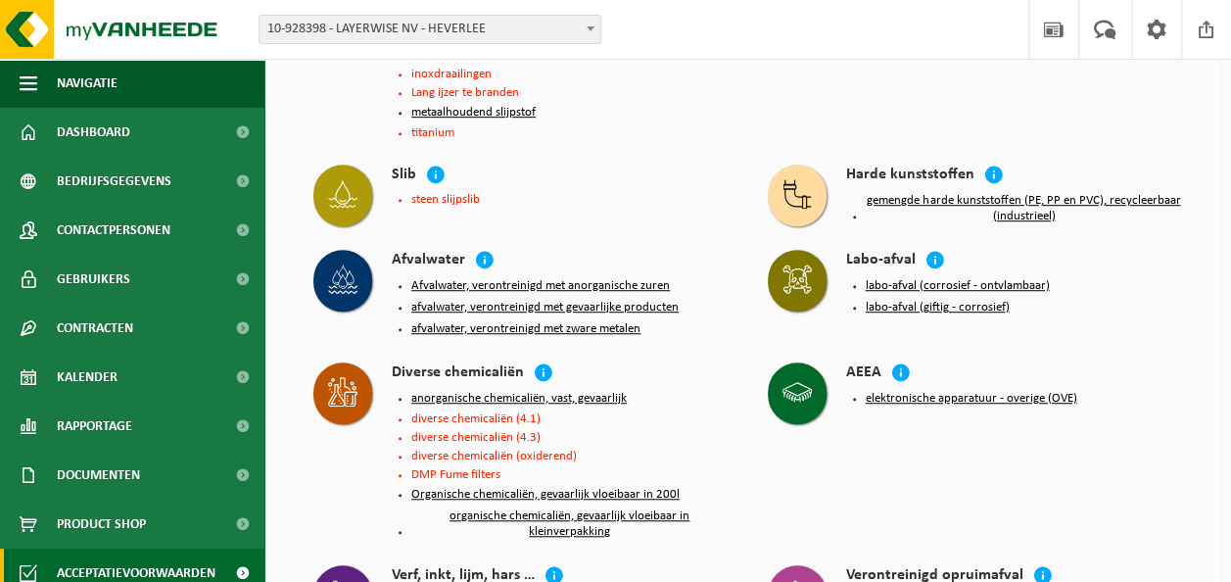
click at [918, 196] on button "gemengde harde kunststoffen (PE, PP en PVC), recycleerbaar (industrieel)" at bounding box center [1024, 208] width 317 height 31
